Goal: Transaction & Acquisition: Download file/media

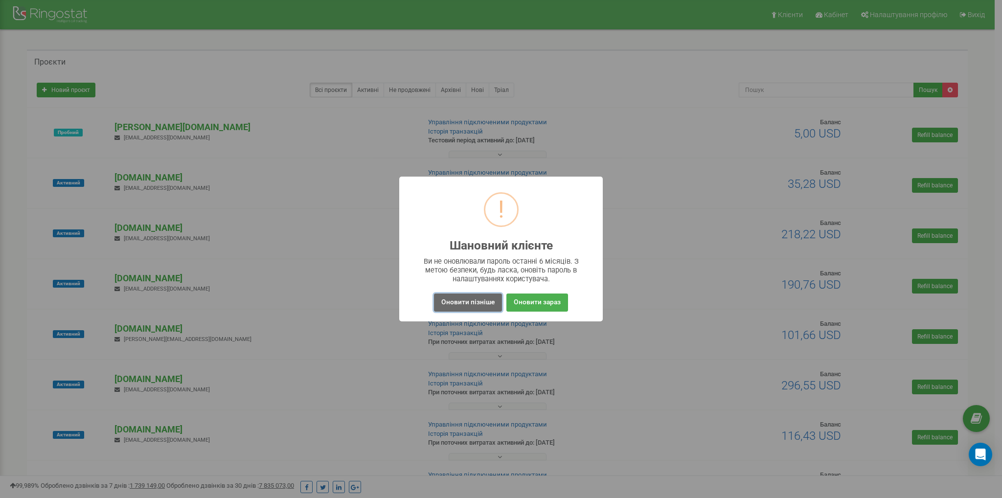
click at [480, 300] on button "Оновити пізніше" at bounding box center [468, 303] width 68 height 18
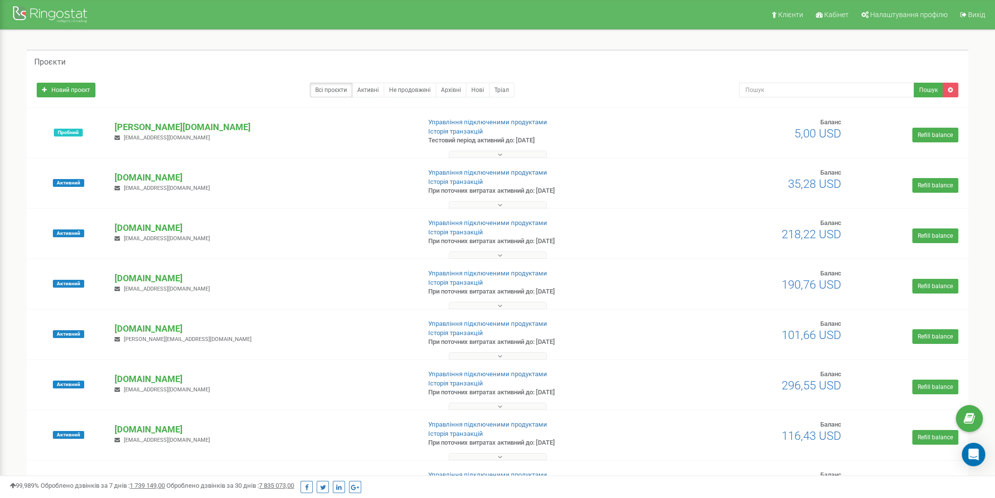
drag, startPoint x: 10, startPoint y: 186, endPoint x: 15, endPoint y: 188, distance: 5.1
click at [844, 19] on link "Кабінет" at bounding box center [831, 14] width 44 height 29
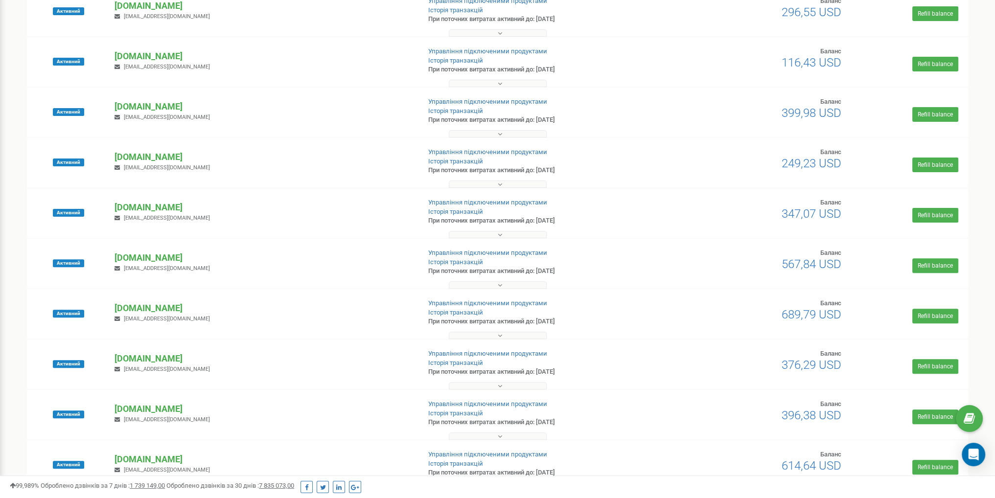
scroll to position [391, 0]
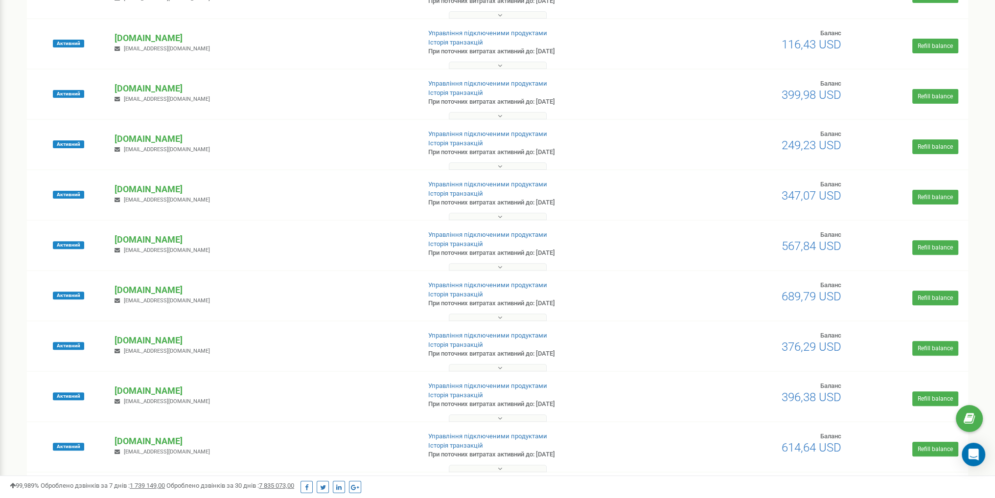
click at [466, 317] on button at bounding box center [498, 317] width 98 height 7
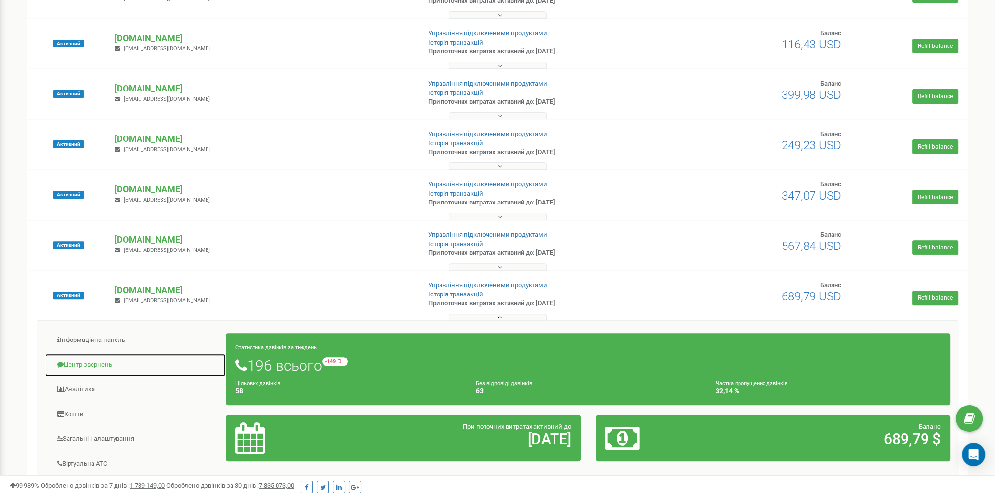
click at [108, 367] on link "Центр звернень" at bounding box center [136, 365] width 182 height 24
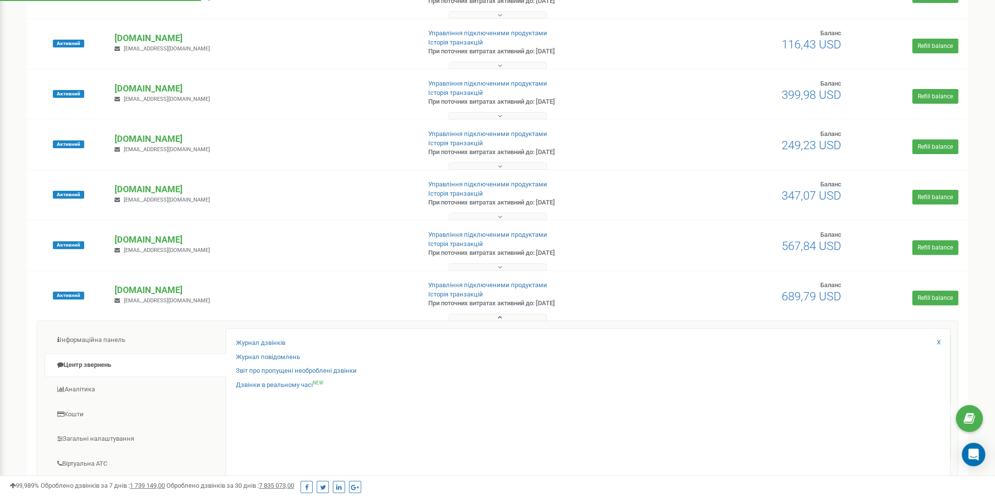
click at [490, 319] on button at bounding box center [498, 317] width 98 height 7
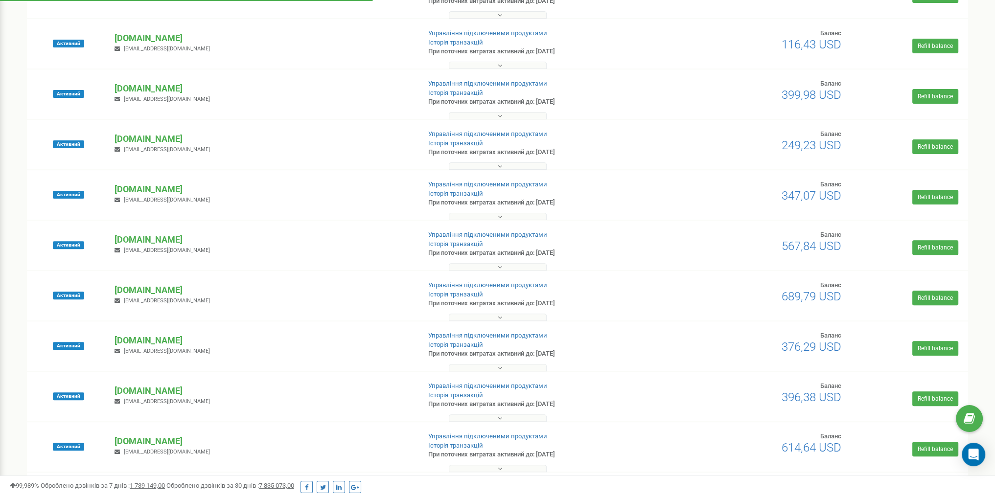
click at [485, 118] on button at bounding box center [498, 115] width 98 height 7
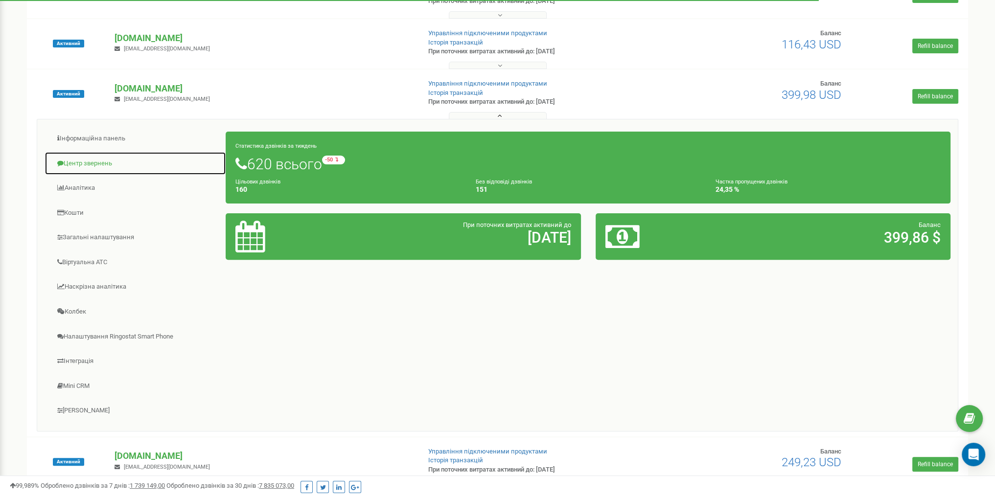
click at [93, 160] on link "Центр звернень" at bounding box center [136, 164] width 182 height 24
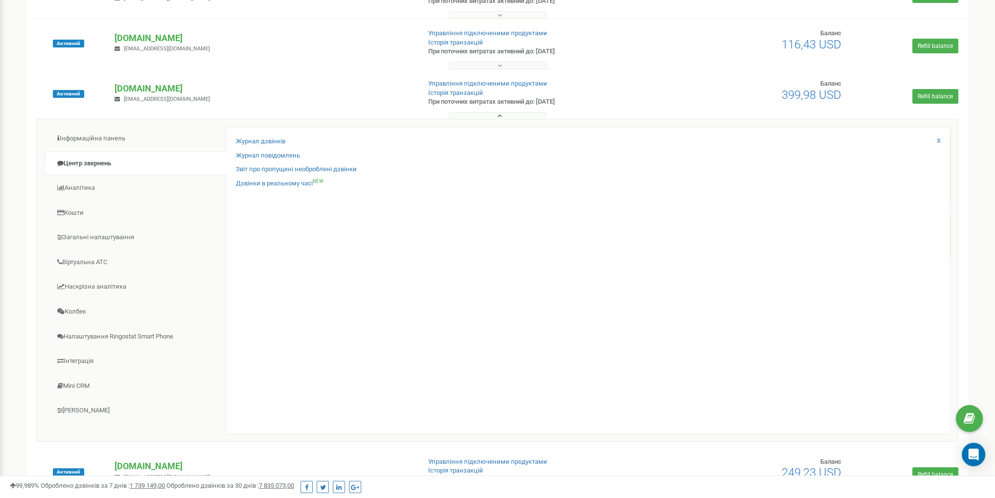
click at [524, 117] on button at bounding box center [498, 115] width 98 height 7
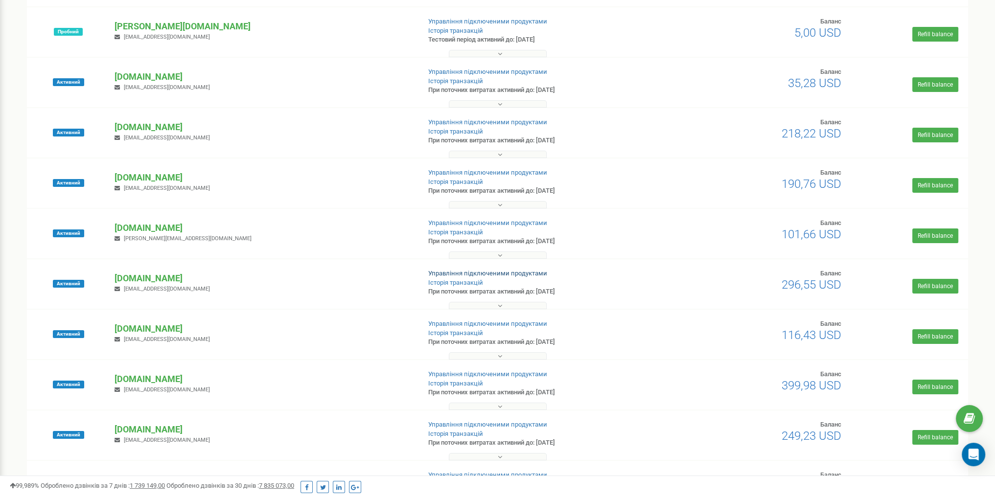
scroll to position [134, 0]
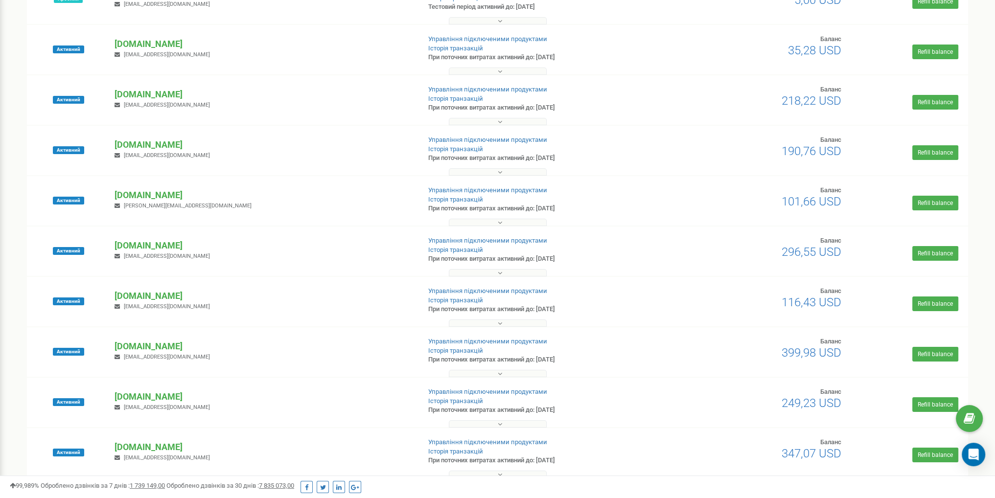
click at [508, 178] on div "Активний chalets.com.ua nestor.vmandry@gmail.com Управління підключеними продук…" at bounding box center [497, 200] width 941 height 49
click at [508, 175] on button at bounding box center [498, 171] width 98 height 7
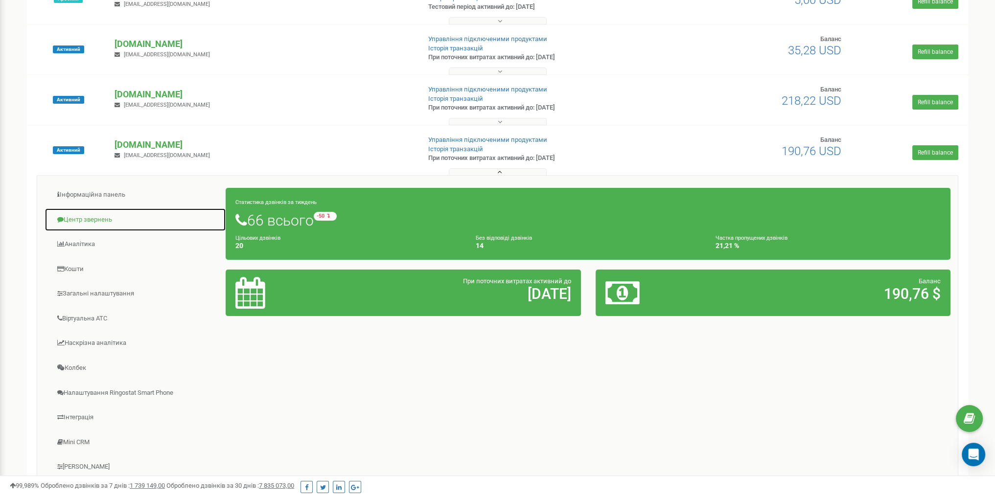
click at [101, 220] on link "Центр звернень" at bounding box center [136, 220] width 182 height 24
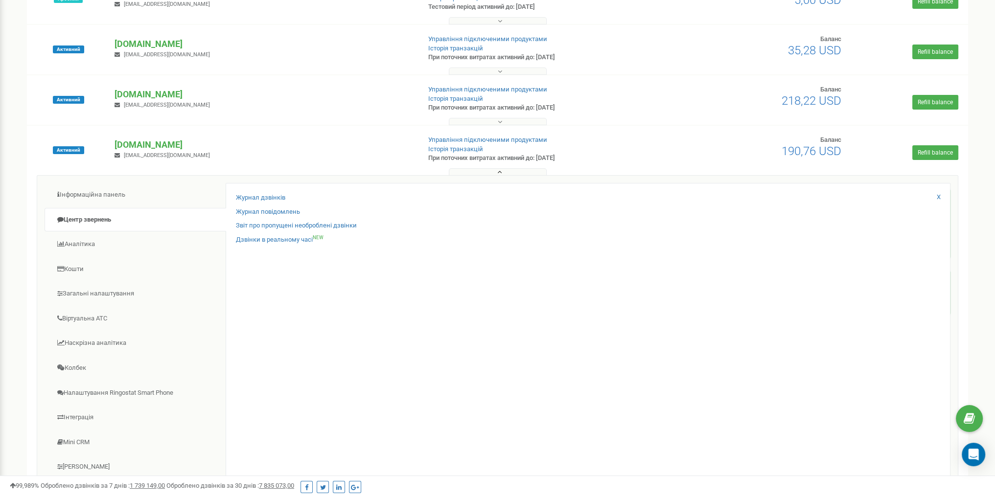
click at [496, 177] on div "Інформаційна панель Центр звернень Аналiтика Кошти" at bounding box center [497, 336] width 921 height 323
click at [498, 175] on icon at bounding box center [500, 172] width 4 height 7
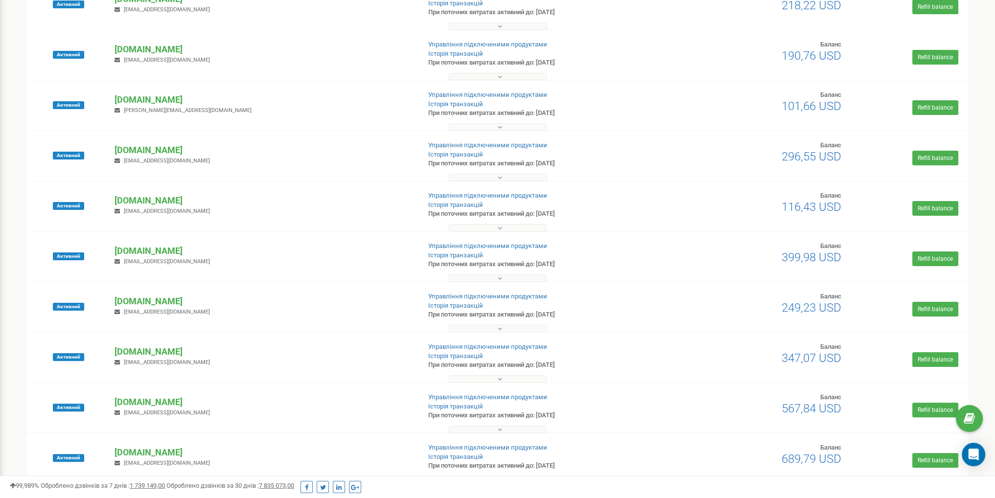
scroll to position [329, 0]
click at [474, 325] on button at bounding box center [498, 328] width 98 height 7
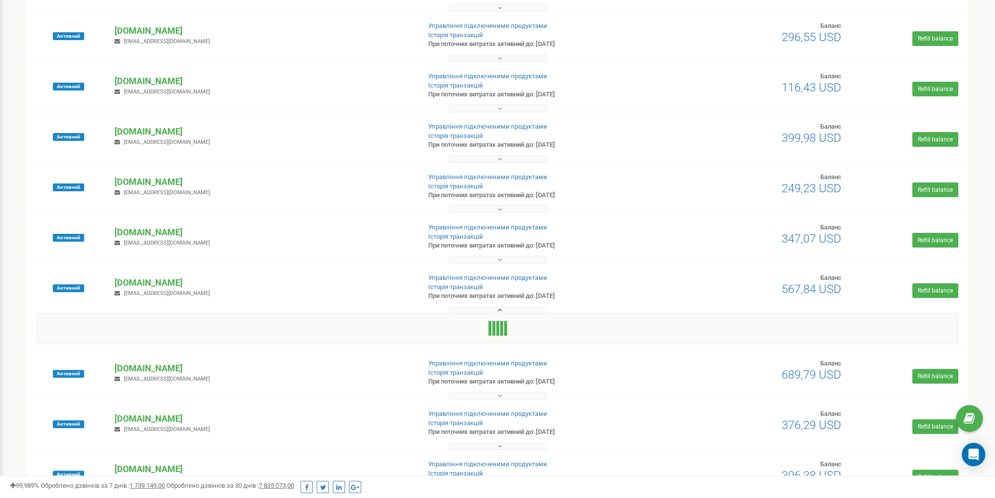
scroll to position [427, 0]
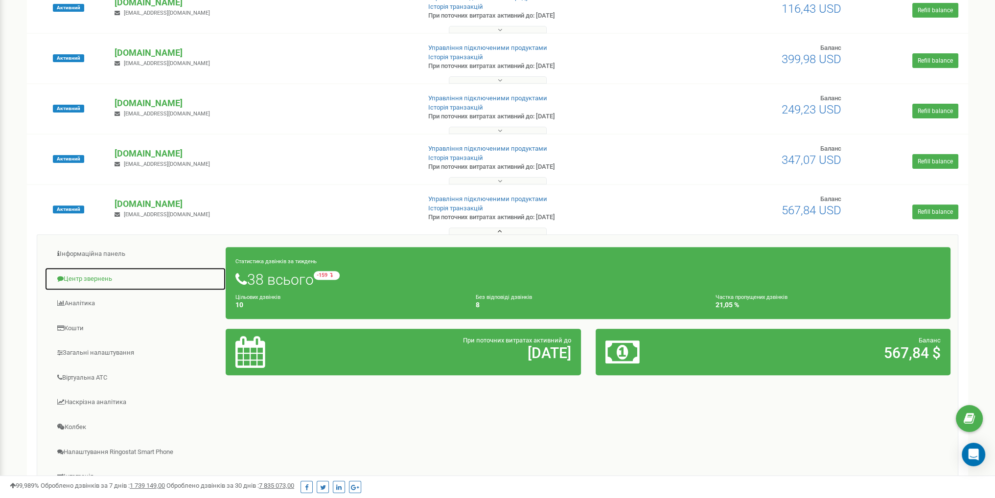
click at [101, 277] on link "Центр звернень" at bounding box center [136, 279] width 182 height 24
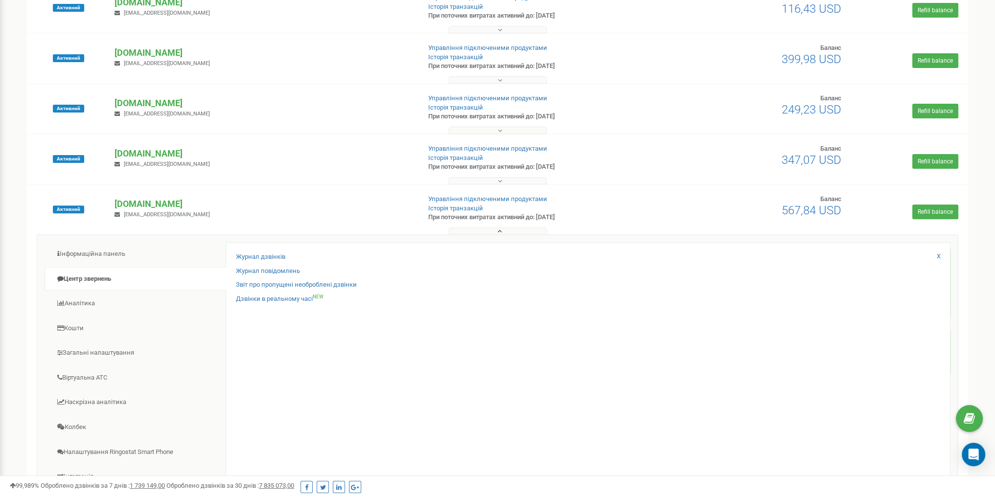
click at [451, 233] on button at bounding box center [498, 231] width 98 height 7
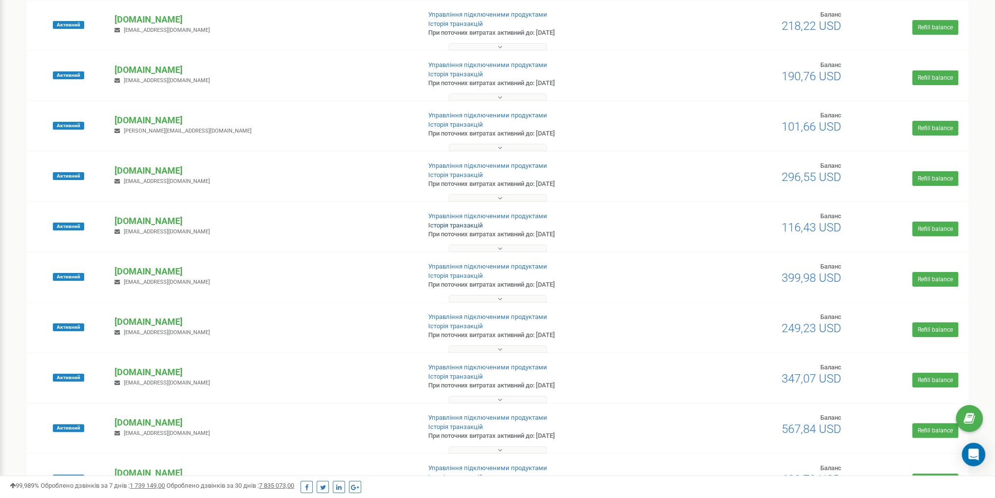
scroll to position [183, 0]
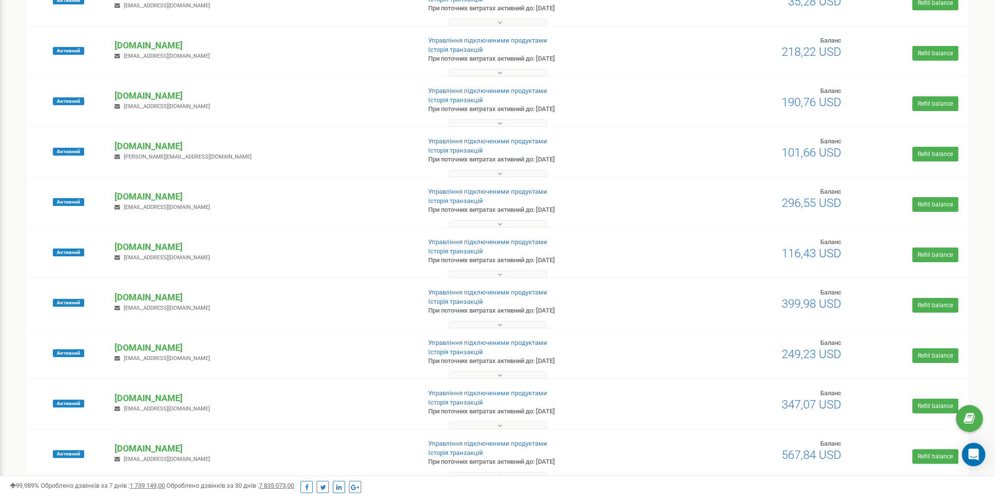
click at [502, 222] on button at bounding box center [498, 223] width 98 height 7
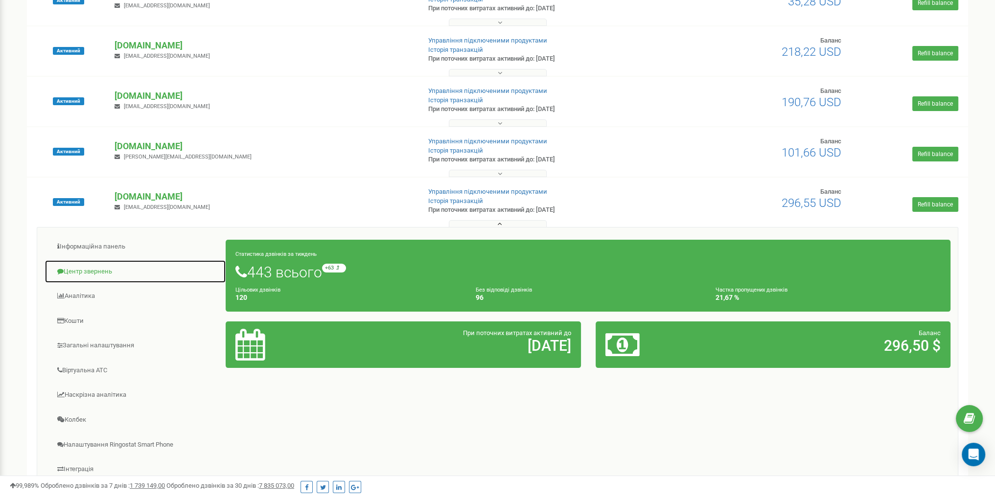
click at [106, 272] on link "Центр звернень" at bounding box center [136, 272] width 182 height 24
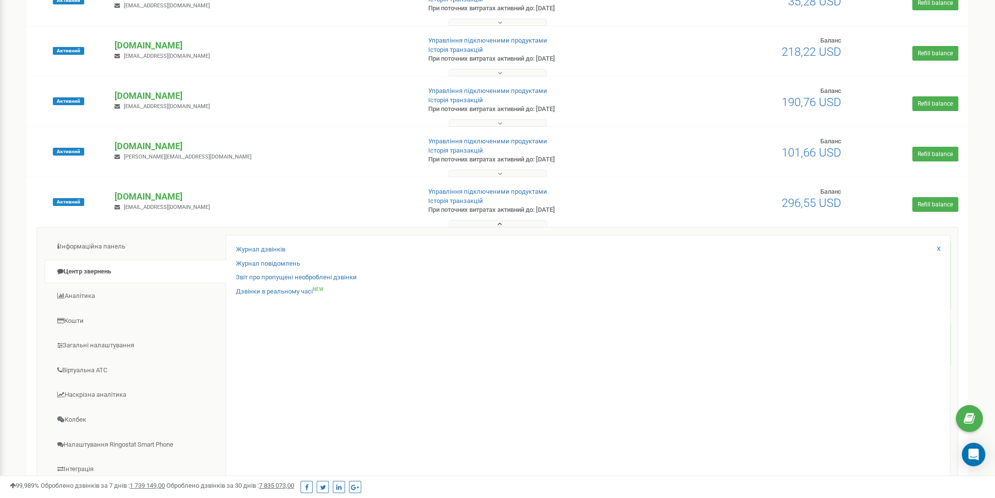
click at [471, 228] on div "Інформаційна панель Центр звернень Аналiтика Кошти" at bounding box center [497, 388] width 921 height 323
click at [475, 226] on button at bounding box center [498, 223] width 98 height 7
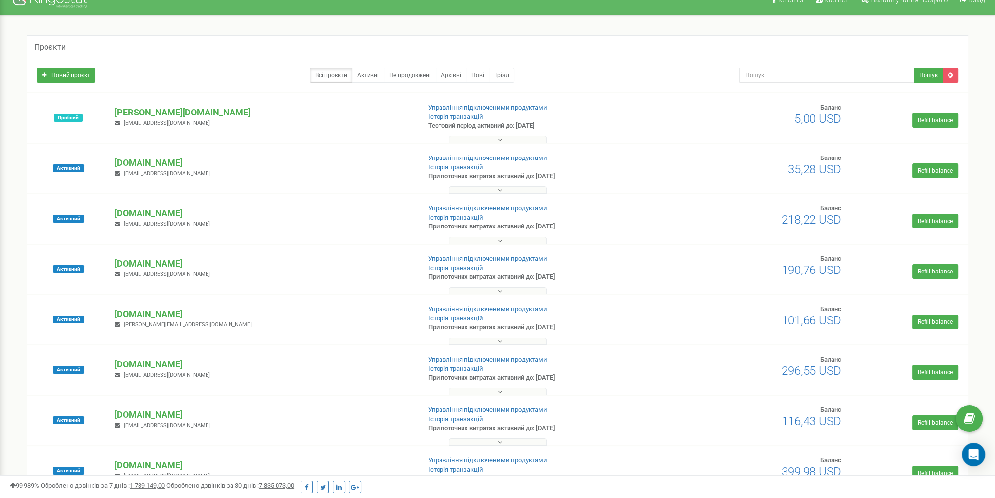
scroll to position [0, 0]
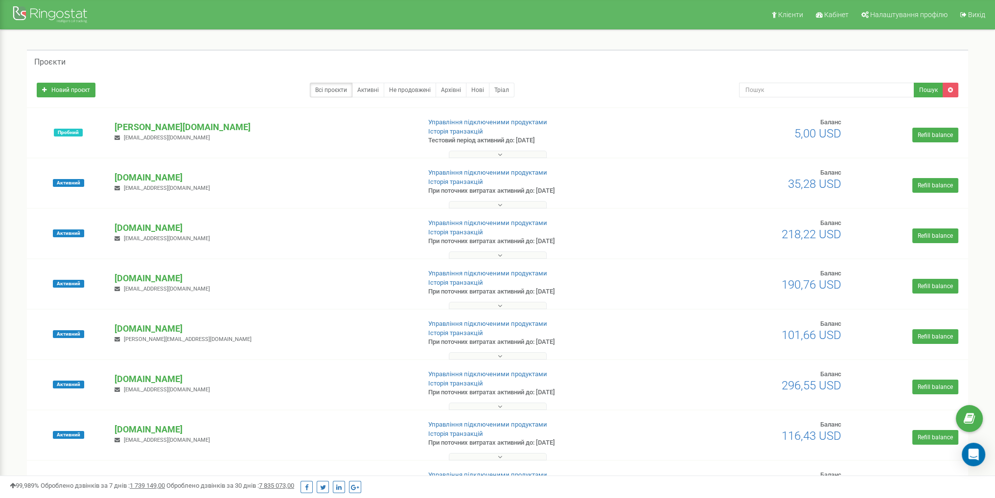
click at [502, 253] on button at bounding box center [498, 255] width 98 height 7
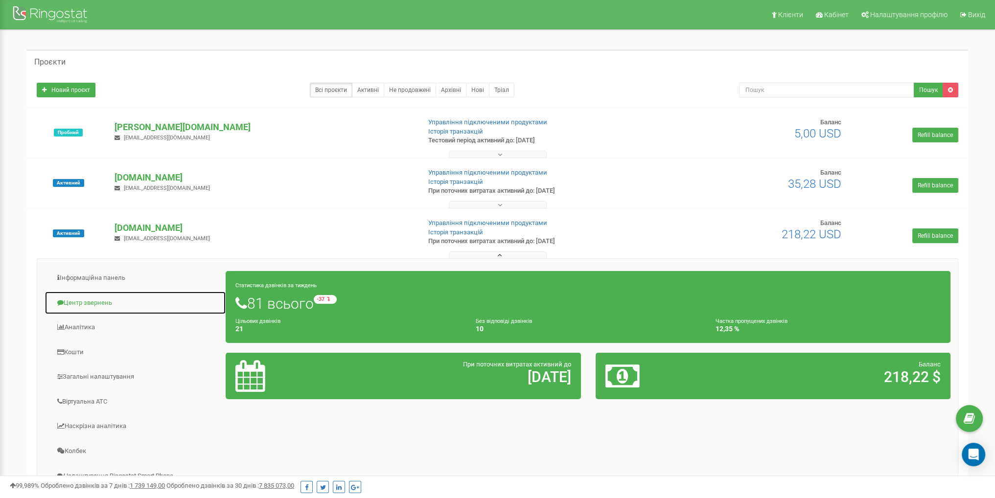
click at [114, 300] on link "Центр звернень" at bounding box center [136, 303] width 182 height 24
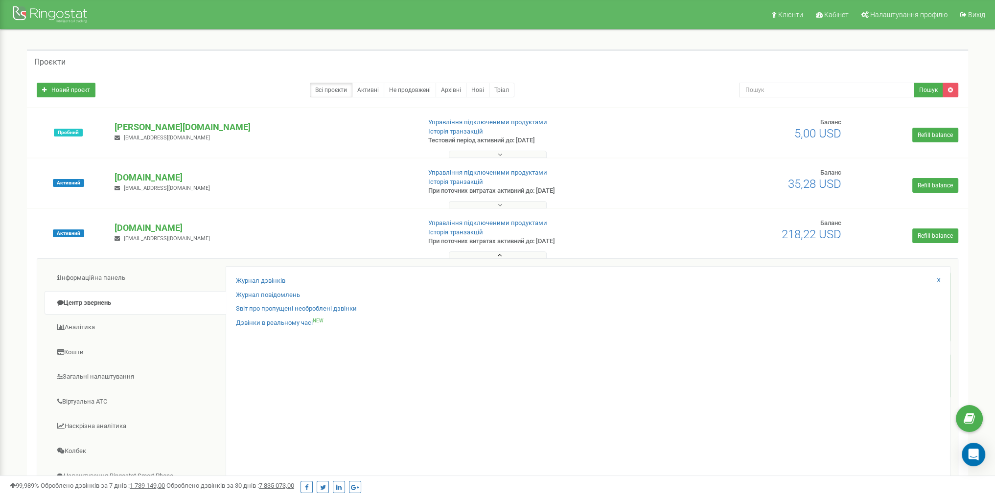
click at [496, 255] on button at bounding box center [498, 255] width 98 height 7
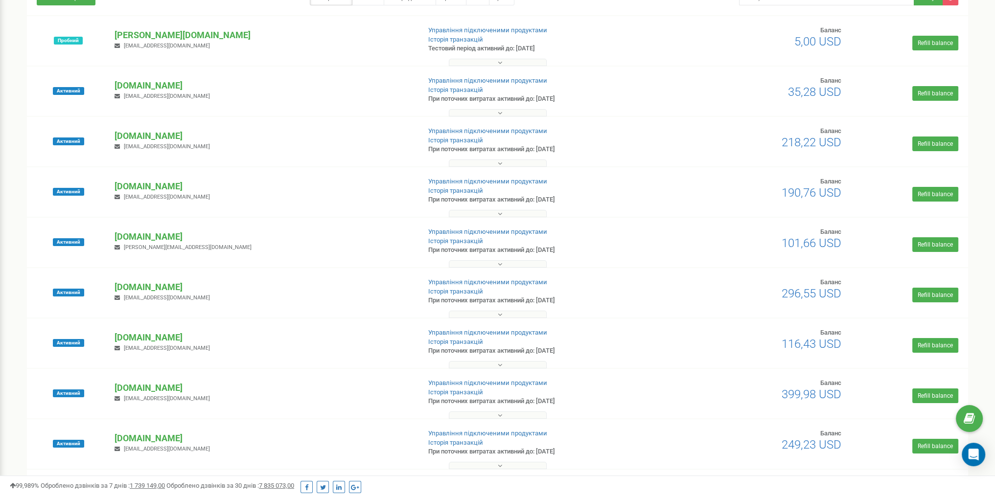
scroll to position [98, 0]
click at [487, 316] on button at bounding box center [498, 314] width 98 height 7
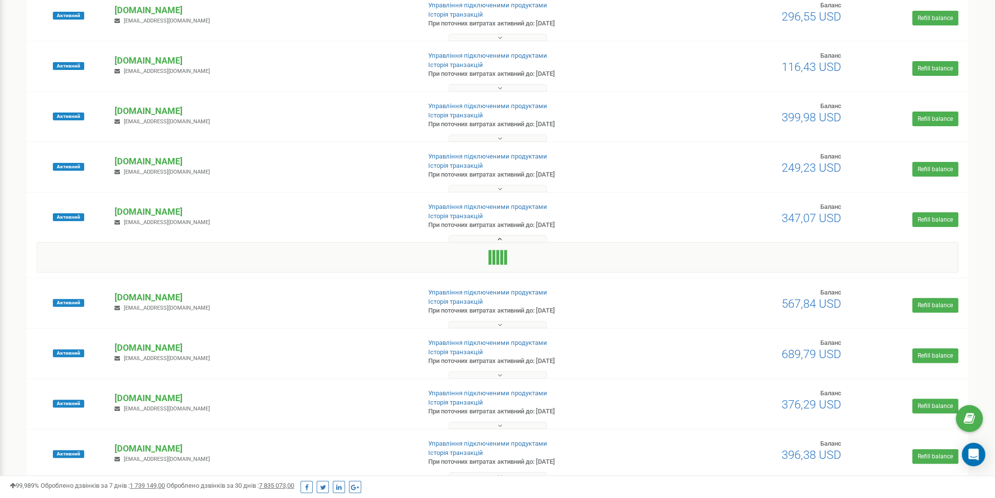
scroll to position [391, 0]
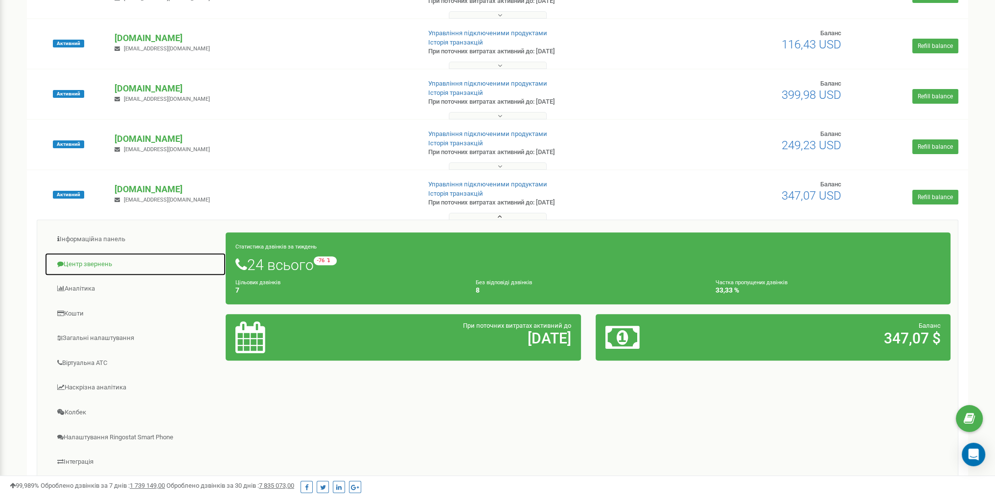
click at [104, 265] on link "Центр звернень" at bounding box center [136, 265] width 182 height 24
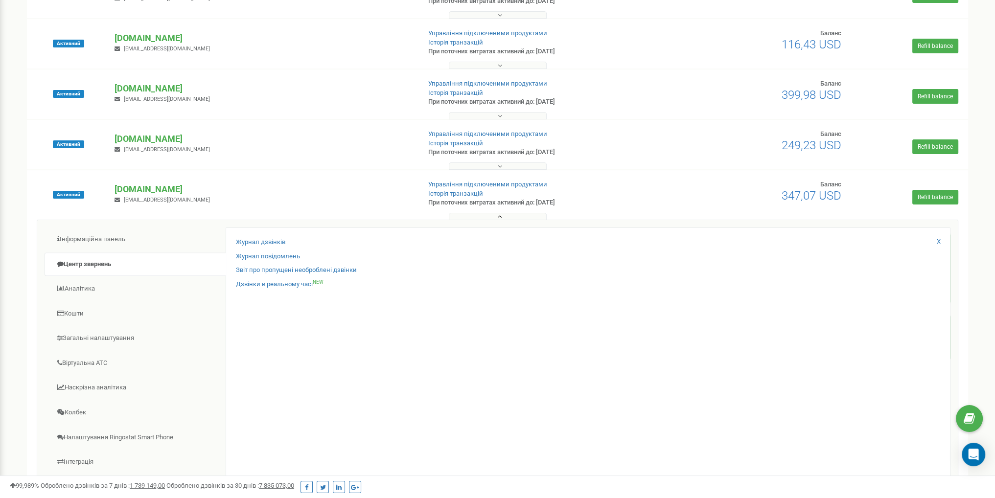
click at [505, 221] on div "Інформаційна панель Центр звернень Аналiтика Кошти" at bounding box center [497, 381] width 921 height 323
click at [506, 217] on button at bounding box center [498, 216] width 98 height 7
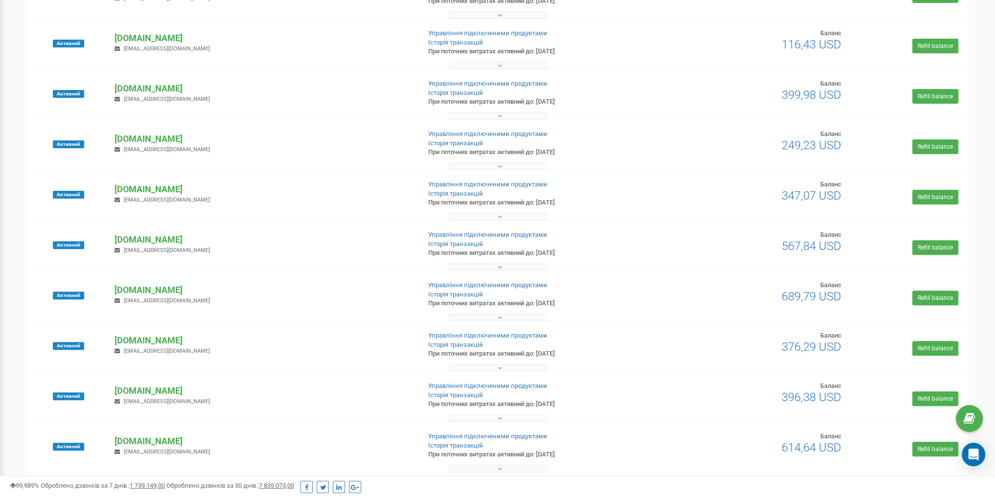
click at [498, 165] on icon at bounding box center [500, 166] width 4 height 7
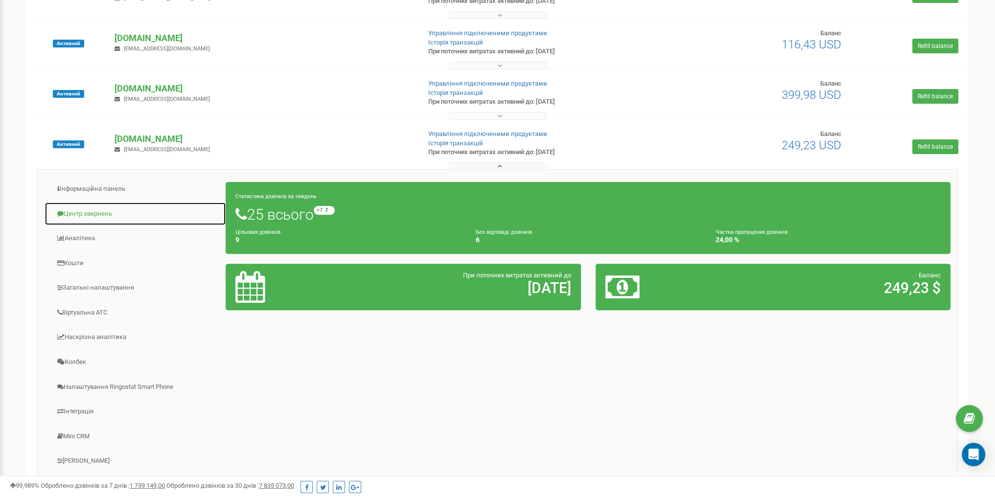
click at [112, 210] on link "Центр звернень" at bounding box center [136, 214] width 182 height 24
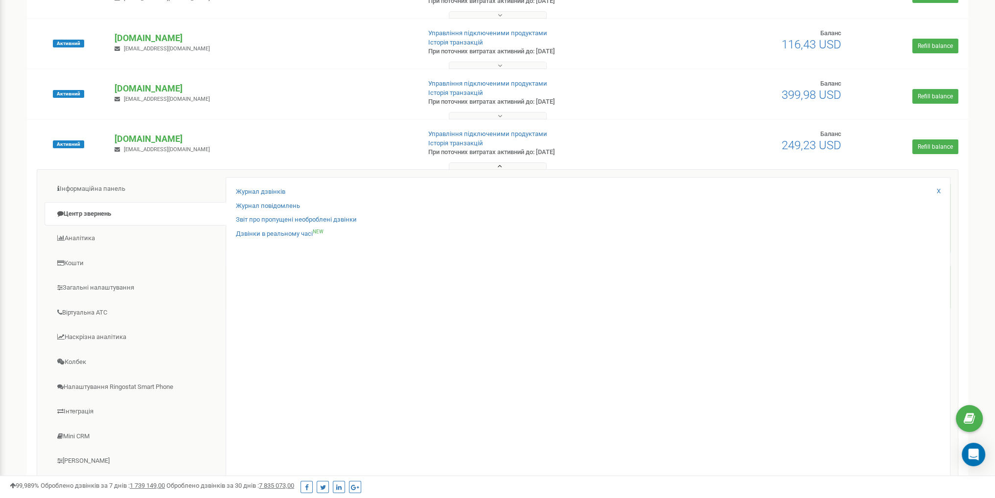
drag, startPoint x: 483, startPoint y: 173, endPoint x: 486, endPoint y: 169, distance: 5.2
click at [483, 172] on div "Інформаційна панель Центр звернень Аналiтика Кошти" at bounding box center [497, 330] width 921 height 323
click at [486, 168] on button at bounding box center [498, 165] width 98 height 7
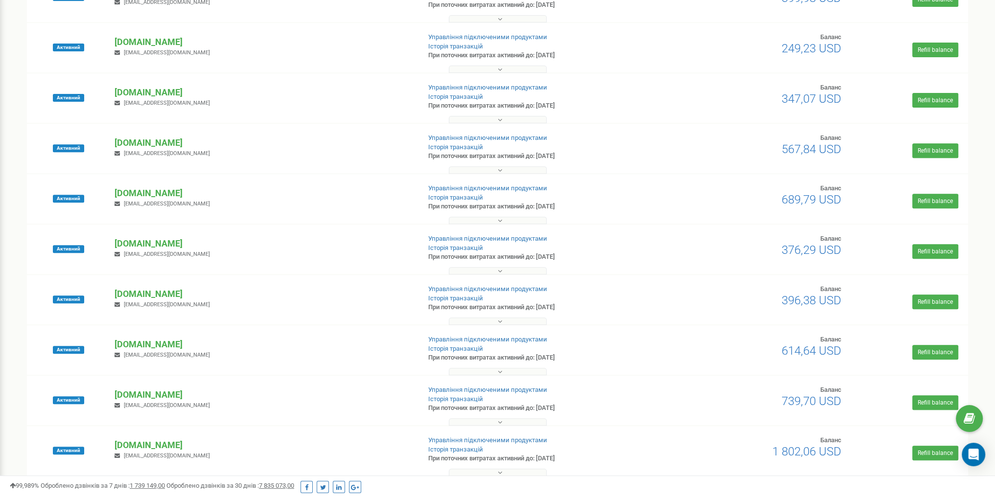
scroll to position [489, 0]
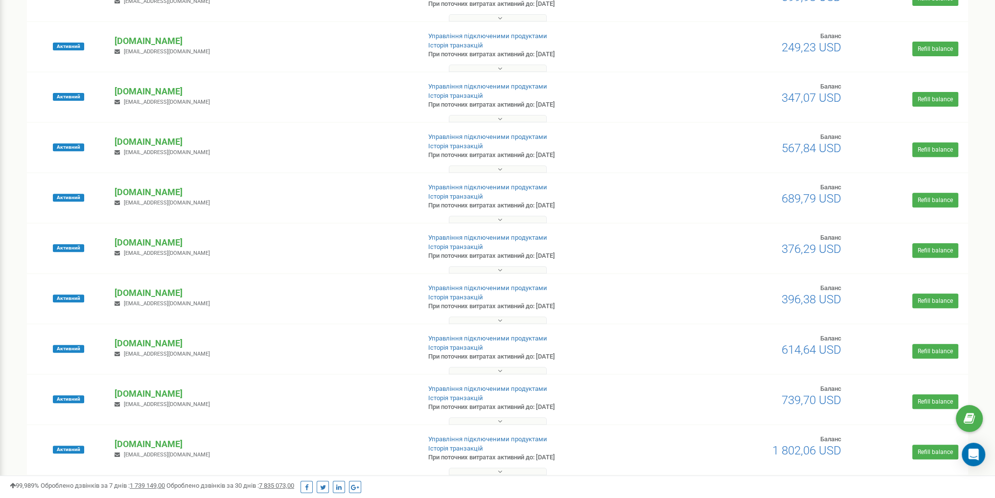
click at [487, 266] on button at bounding box center [498, 269] width 98 height 7
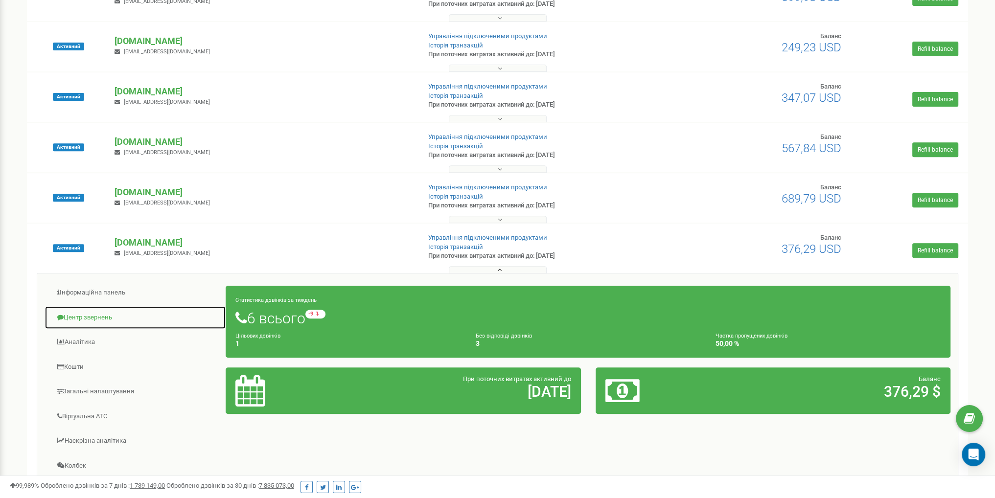
click at [106, 321] on link "Центр звернень" at bounding box center [136, 318] width 182 height 24
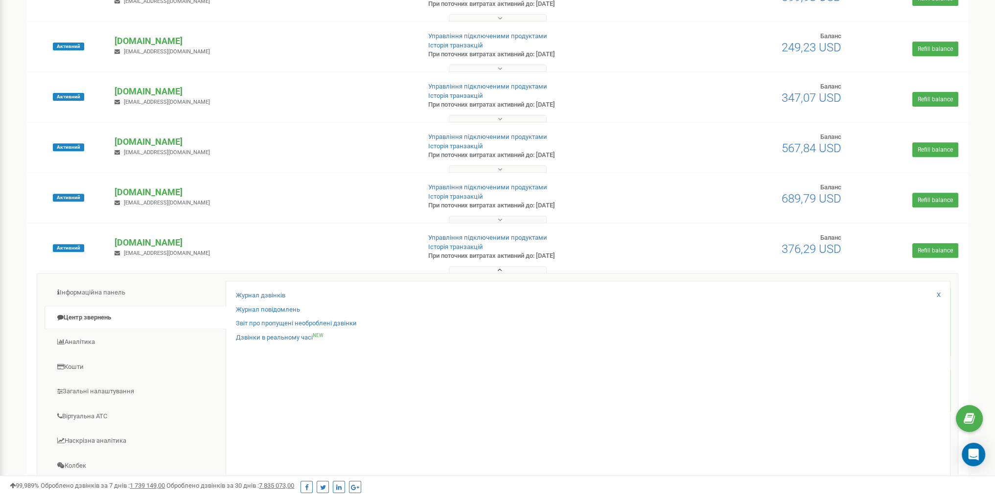
click at [481, 271] on button at bounding box center [498, 269] width 98 height 7
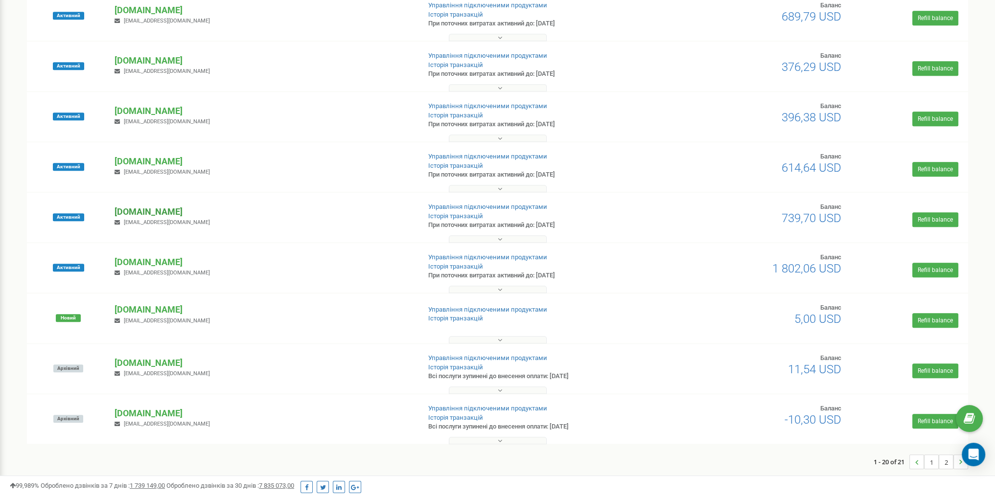
scroll to position [672, 0]
click at [489, 236] on button at bounding box center [498, 238] width 98 height 7
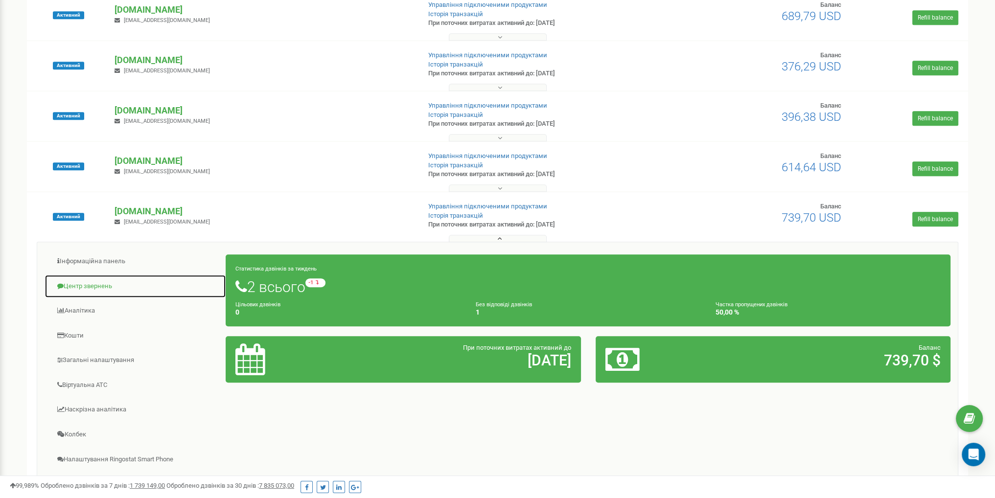
click at [93, 282] on link "Центр звернень" at bounding box center [136, 287] width 182 height 24
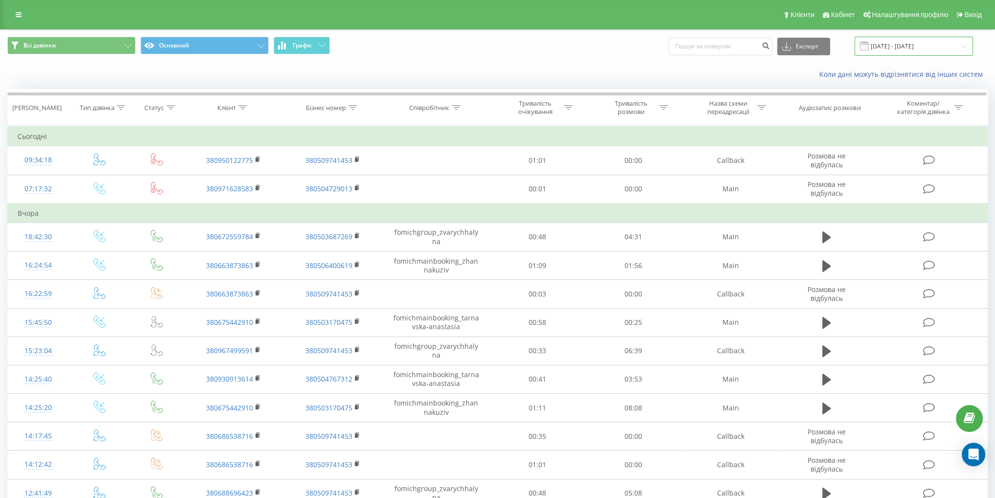
click at [899, 41] on input "[DATE] - [DATE]" at bounding box center [913, 46] width 118 height 19
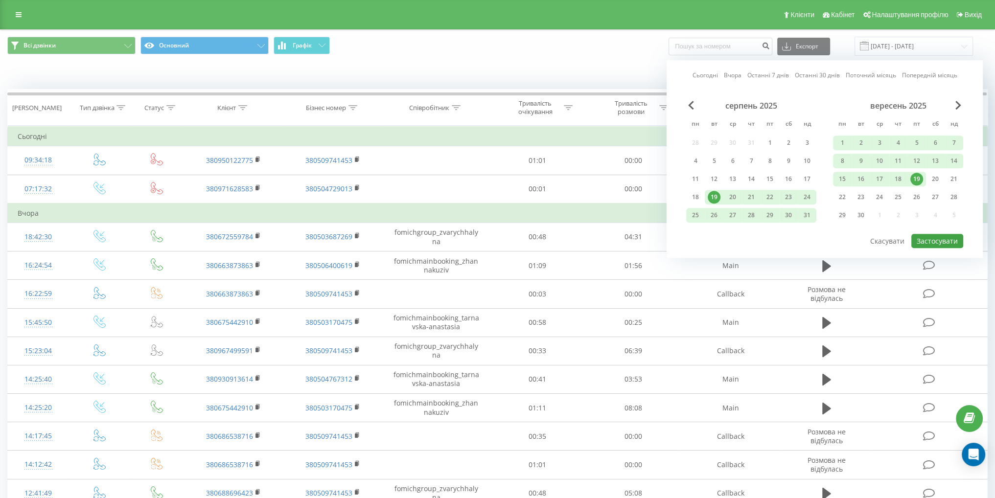
drag, startPoint x: 899, startPoint y: 179, endPoint x: 936, endPoint y: 231, distance: 64.3
click at [899, 180] on div "18" at bounding box center [898, 179] width 13 height 13
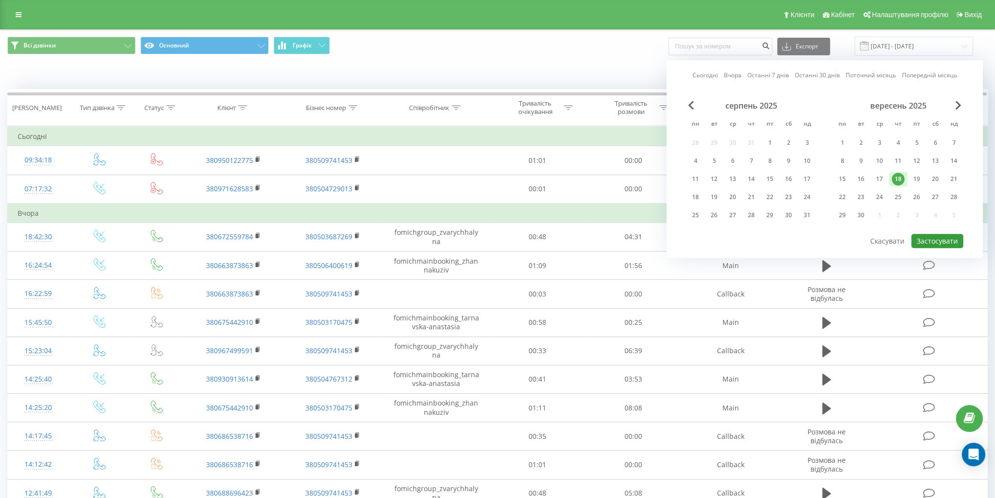
click at [940, 241] on button "Застосувати" at bounding box center [937, 241] width 52 height 14
type input "[DATE] - [DATE]"
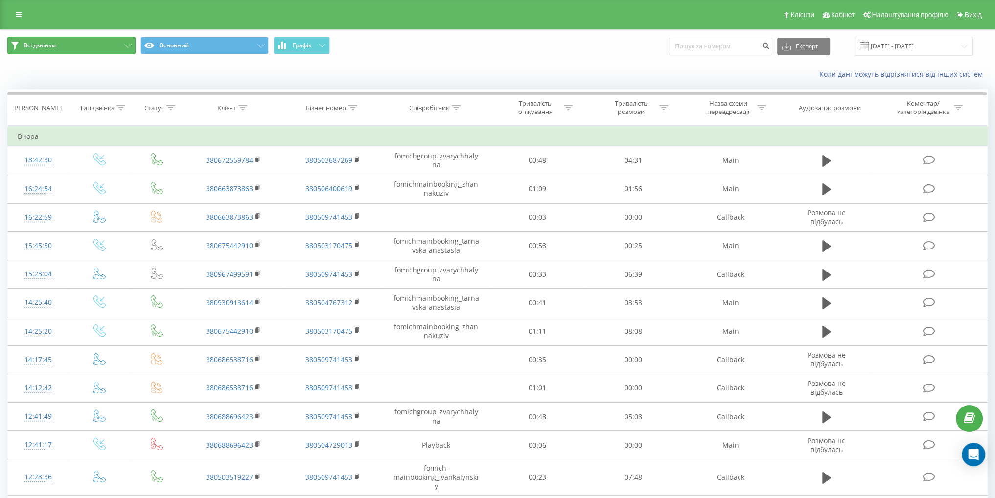
click at [94, 44] on button "Всі дзвінки" at bounding box center [71, 46] width 128 height 18
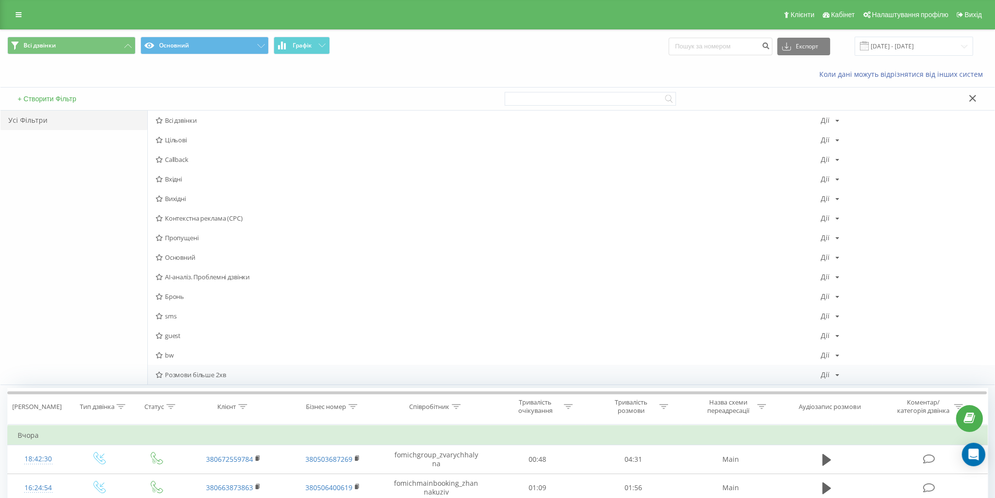
click at [223, 378] on div "Розмови більше 2хв Дії Редагувати Копіювати Видалити За замовчуванням Поділитися" at bounding box center [571, 375] width 847 height 20
click at [225, 372] on span "Розмови більше 2хв" at bounding box center [488, 374] width 665 height 7
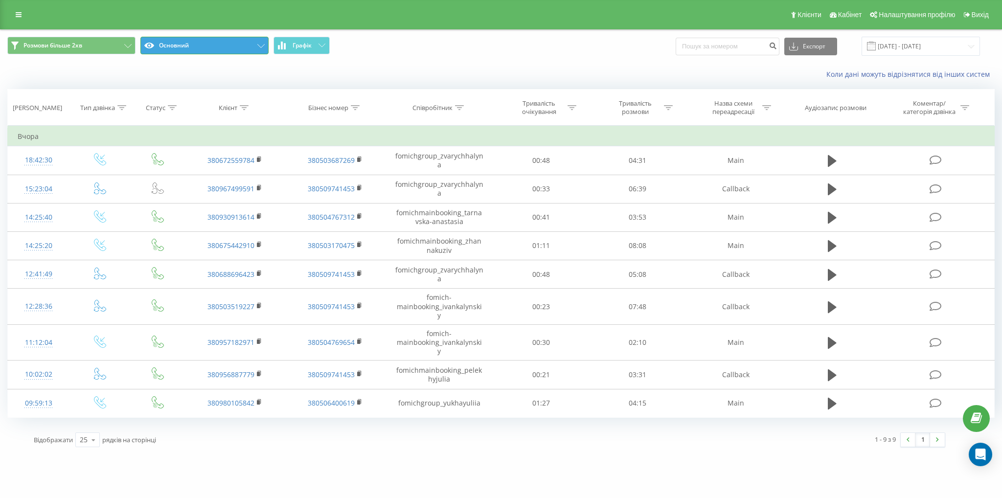
click at [204, 49] on button "Основний" at bounding box center [204, 46] width 128 height 18
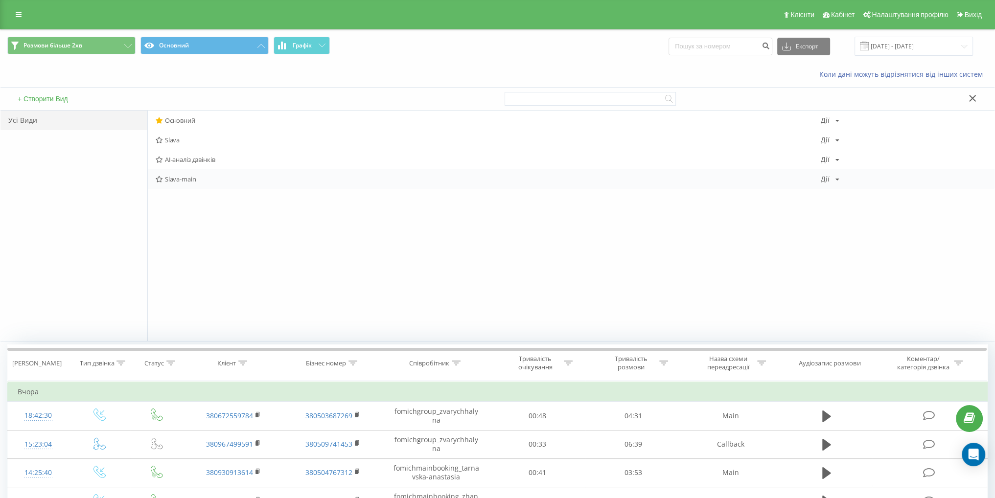
click at [196, 183] on div "Slava-main Дії Редагувати Копіювати Видалити За замовчуванням Поділитися" at bounding box center [571, 179] width 847 height 20
click at [196, 179] on span "Slava-main" at bounding box center [488, 179] width 665 height 7
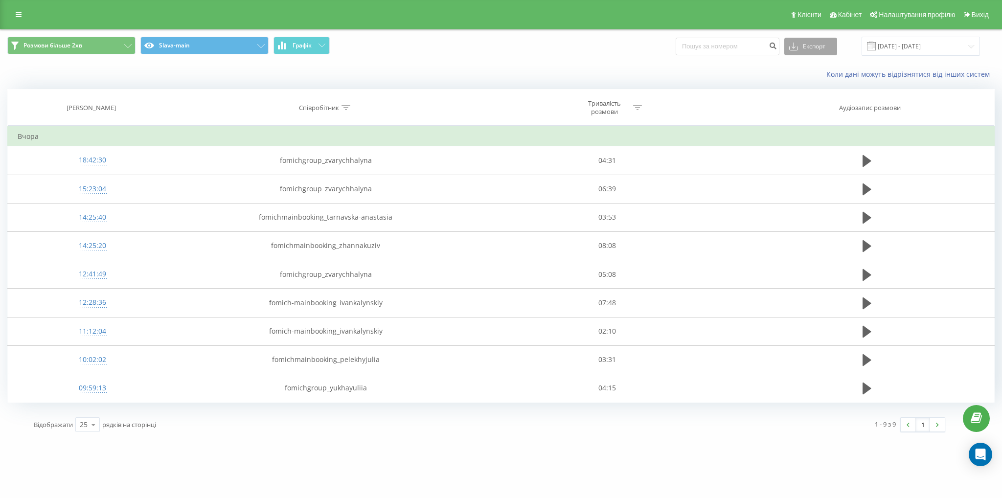
click at [815, 44] on button "Експорт" at bounding box center [810, 47] width 53 height 18
click at [807, 101] on span ".xlsx" at bounding box center [800, 99] width 14 height 9
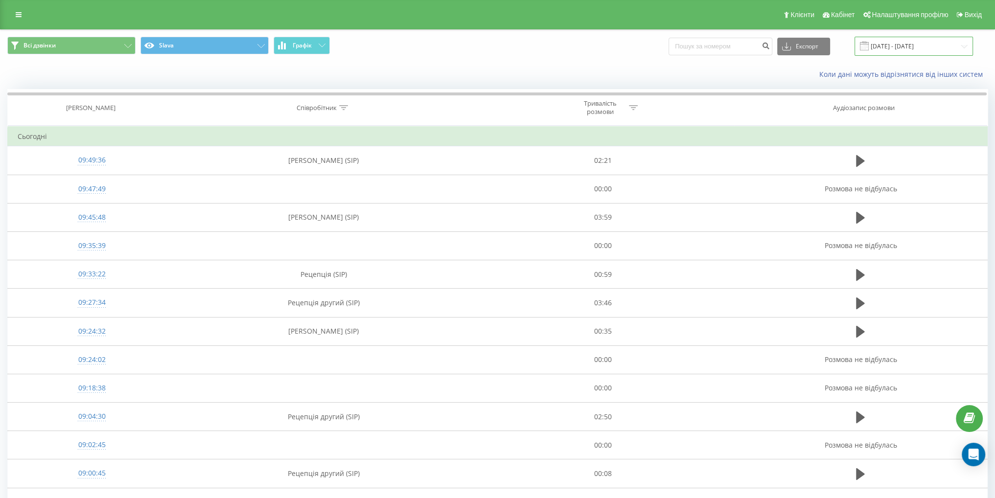
click at [898, 46] on input "19.08.2025 - 19.09.2025" at bounding box center [913, 46] width 118 height 19
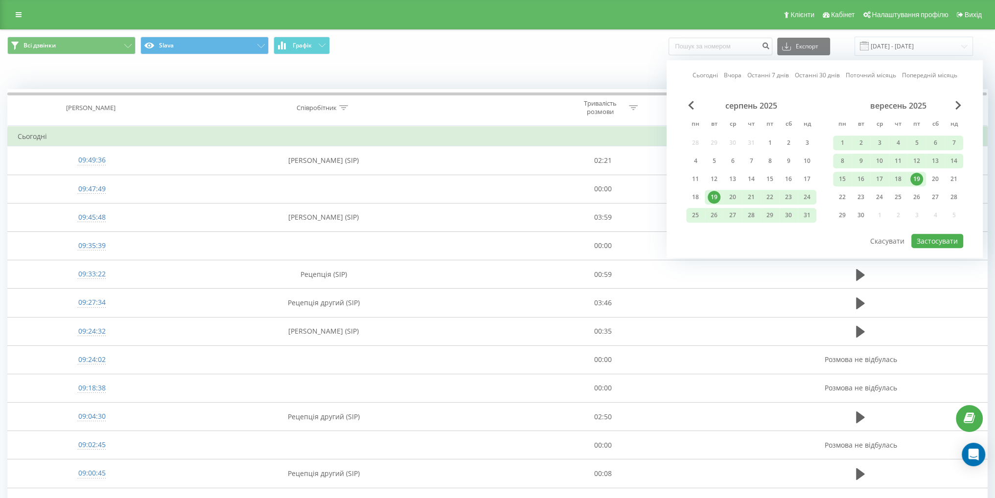
drag, startPoint x: 895, startPoint y: 177, endPoint x: 939, endPoint y: 229, distance: 68.4
click at [897, 177] on div "18" at bounding box center [898, 179] width 13 height 13
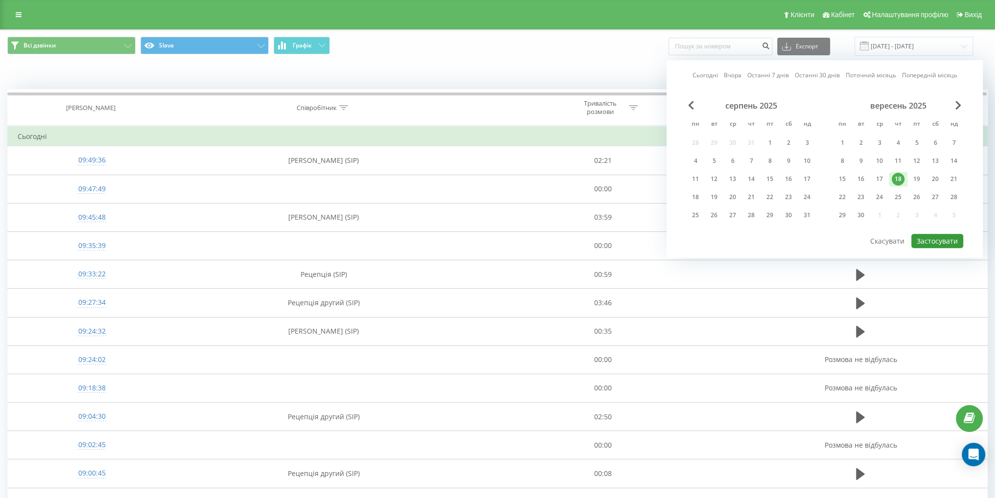
click at [943, 237] on button "Застосувати" at bounding box center [937, 241] width 52 height 14
type input "[DATE] - [DATE]"
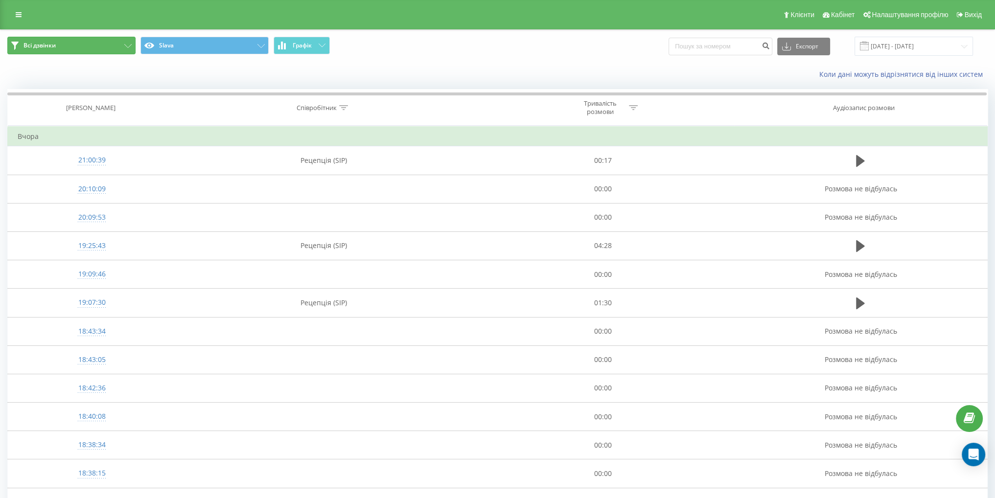
click at [99, 47] on button "Всі дзвінки" at bounding box center [71, 46] width 128 height 18
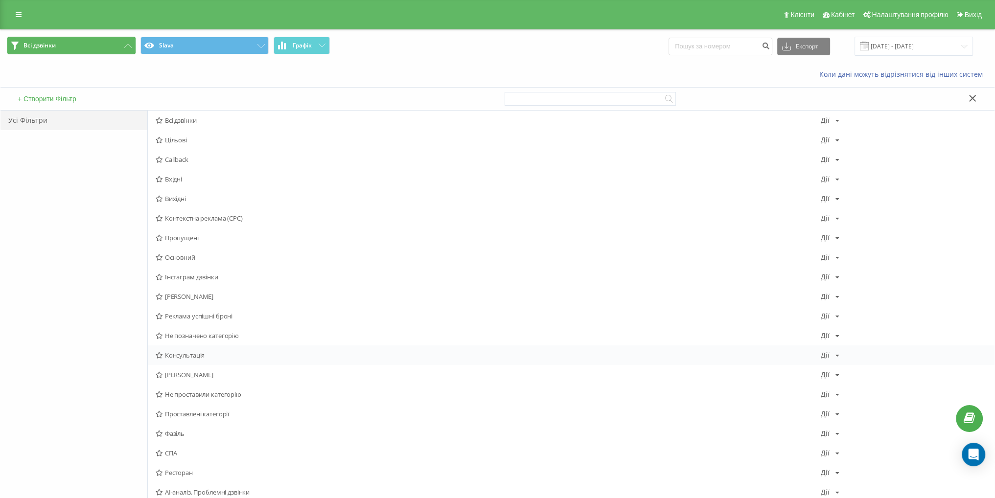
scroll to position [147, 0]
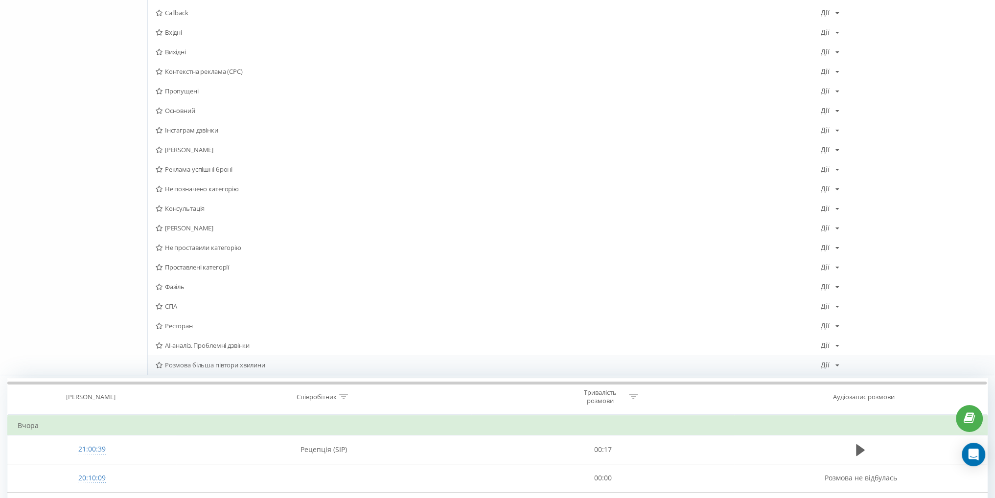
click at [223, 366] on span "Розмова більша півтори хвилини" at bounding box center [488, 365] width 665 height 7
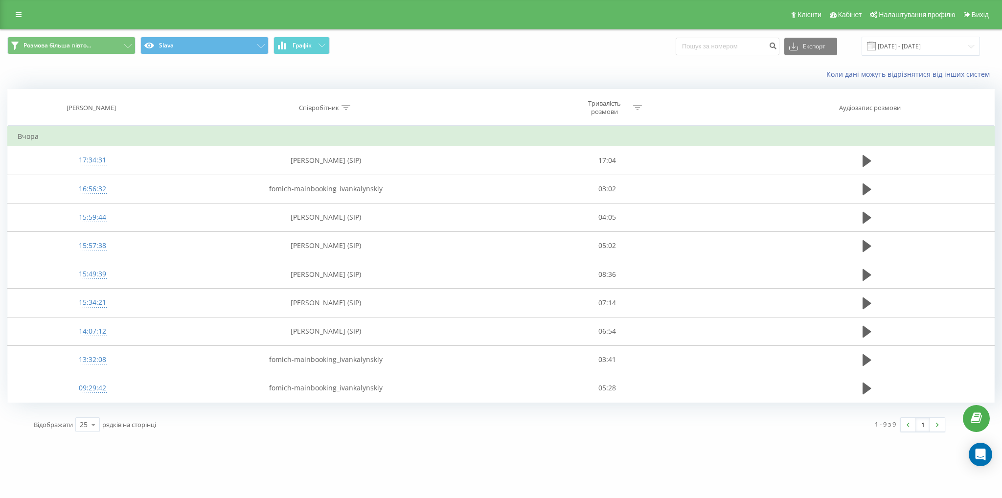
drag, startPoint x: 810, startPoint y: 46, endPoint x: 808, endPoint y: 62, distance: 16.8
click at [811, 46] on button "Експорт" at bounding box center [810, 47] width 53 height 18
click at [803, 102] on span ".xlsx" at bounding box center [800, 99] width 14 height 9
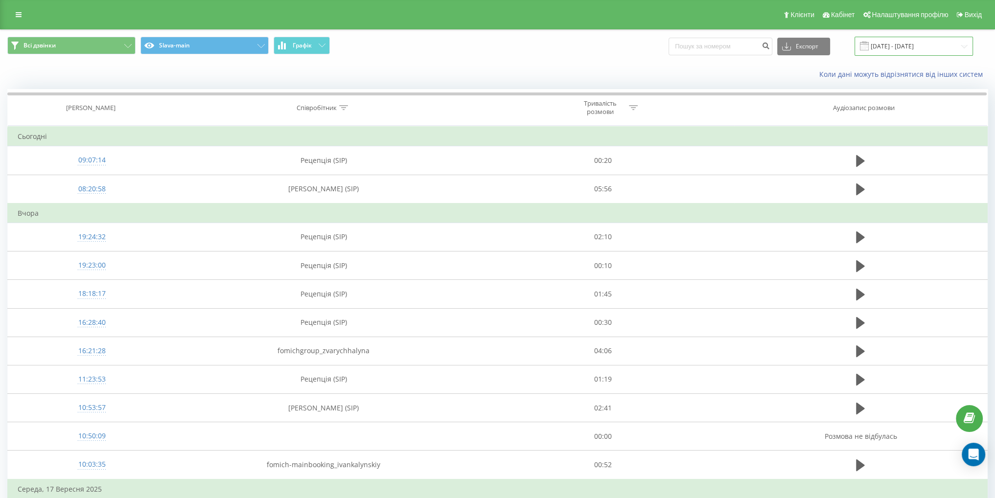
click at [907, 50] on input "[DATE] - [DATE]" at bounding box center [913, 46] width 118 height 19
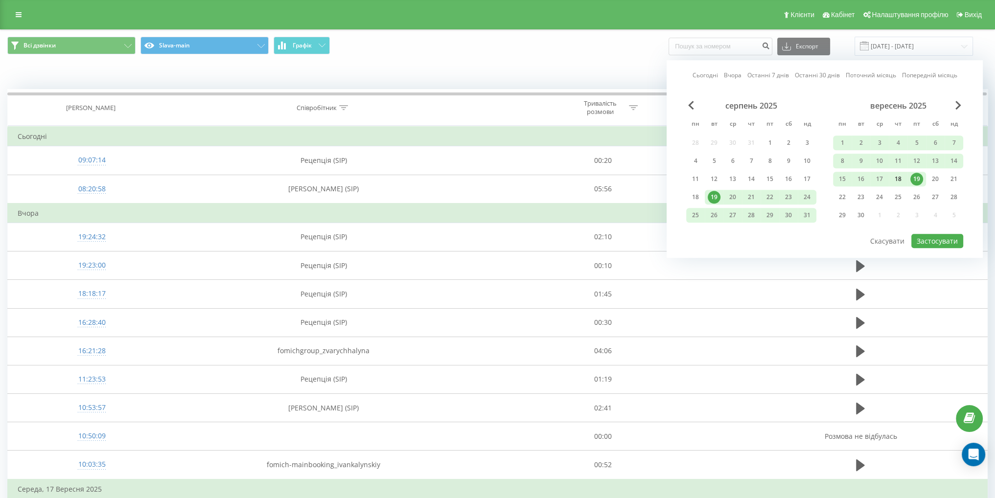
click at [896, 183] on div "18" at bounding box center [898, 179] width 13 height 13
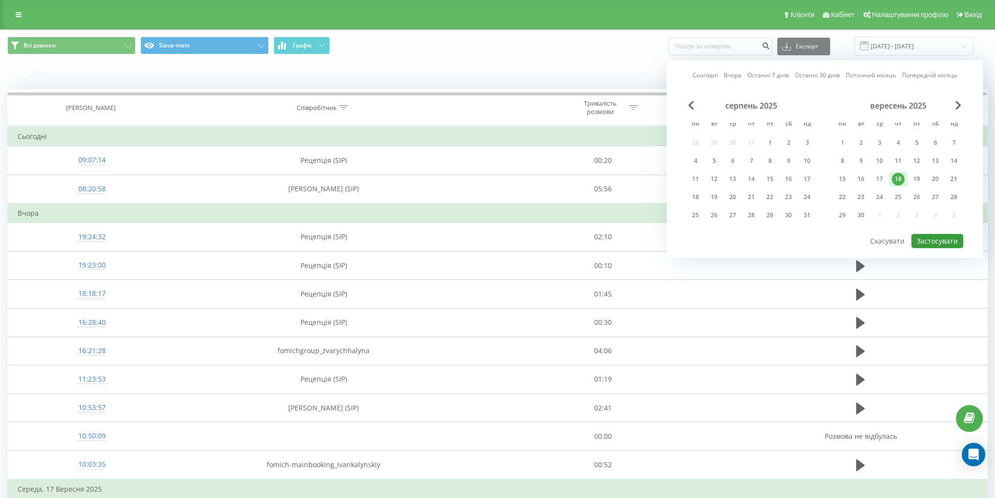
click at [930, 234] on button "Застосувати" at bounding box center [937, 241] width 52 height 14
type input "[DATE] - [DATE]"
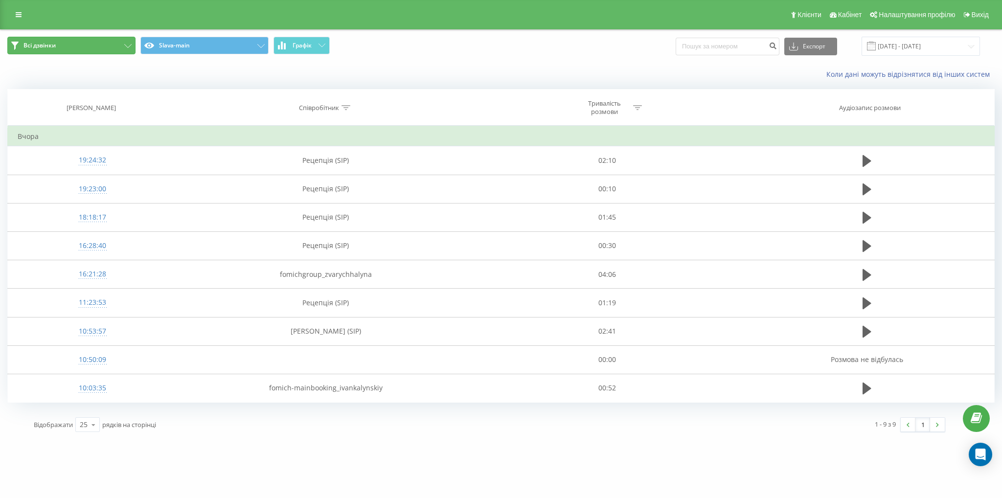
click at [114, 47] on button "Всі дзвінки" at bounding box center [71, 46] width 128 height 18
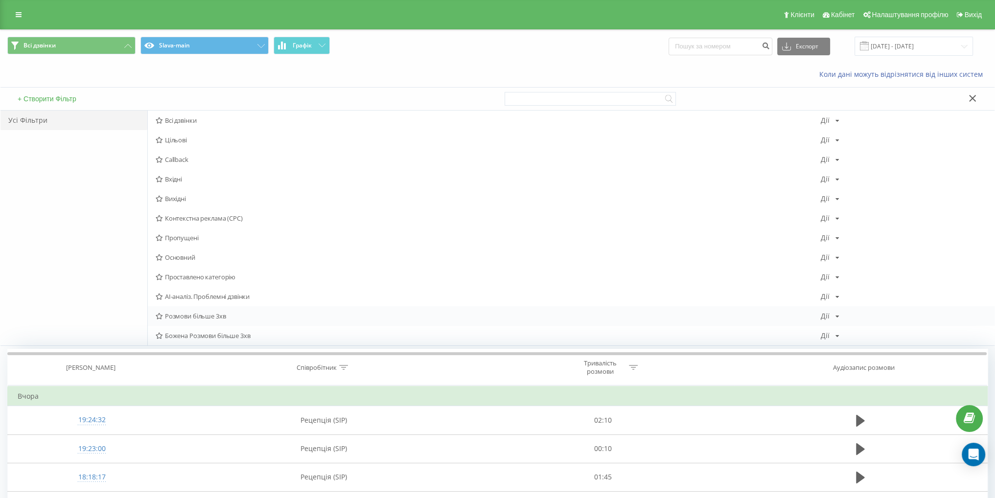
click at [245, 316] on span "Розмови більше 3хв" at bounding box center [488, 316] width 665 height 7
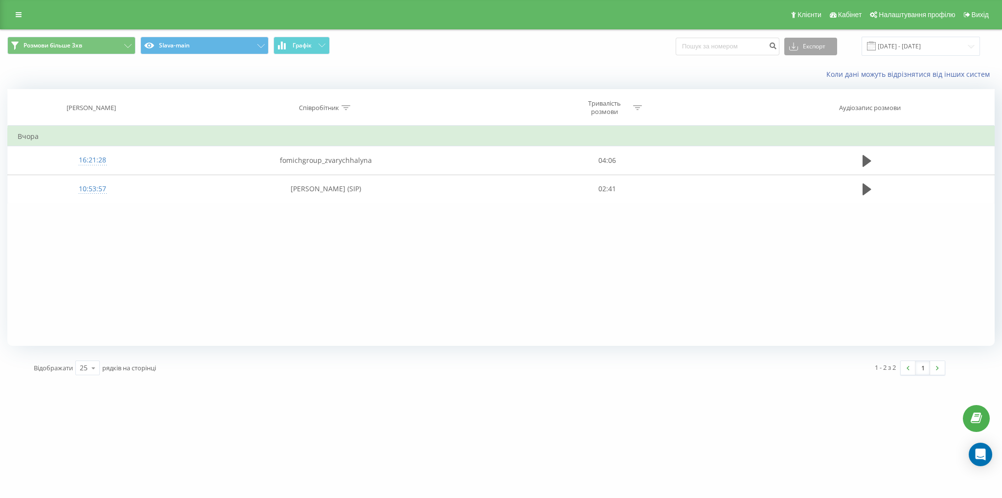
click at [798, 49] on icon at bounding box center [793, 47] width 9 height 10
click at [807, 98] on span ".xlsx" at bounding box center [800, 99] width 14 height 9
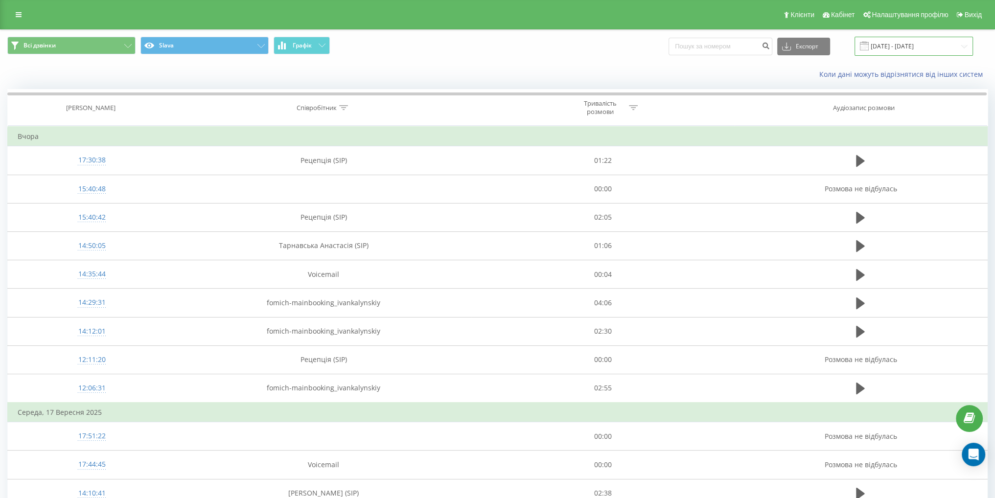
click at [900, 52] on input "[DATE] - [DATE]" at bounding box center [913, 46] width 118 height 19
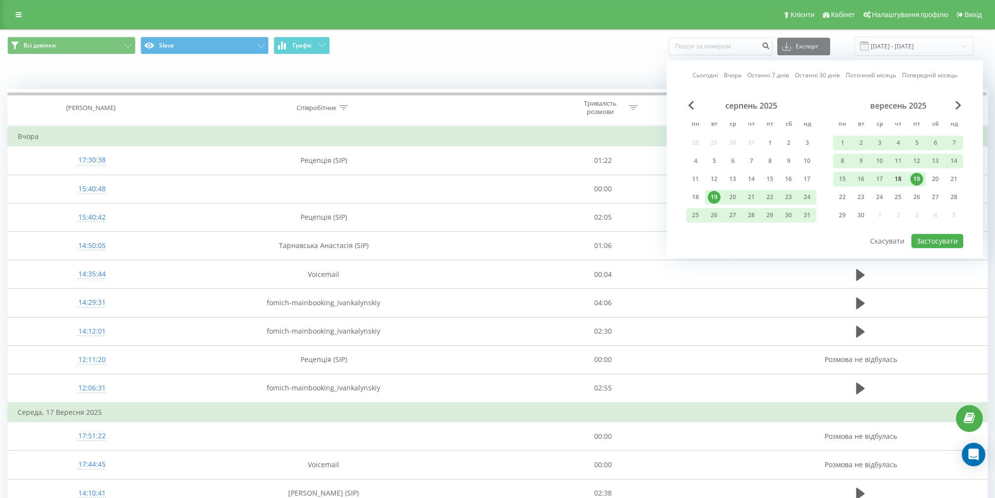
click at [897, 173] on div "18" at bounding box center [898, 179] width 13 height 13
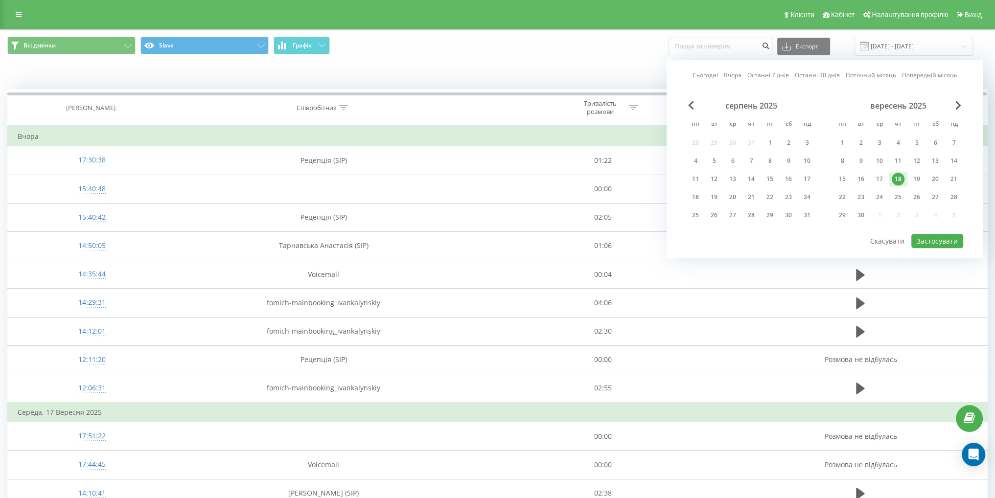
click at [926, 230] on div "серпень 2025 пн вт ср чт пт сб нд 28 29 30 31 1 2 3 4 5 6 7 8 9 10 11 12 13 14 …" at bounding box center [824, 167] width 277 height 132
click at [928, 236] on button "Застосувати" at bounding box center [937, 241] width 52 height 14
type input "[DATE] - [DATE]"
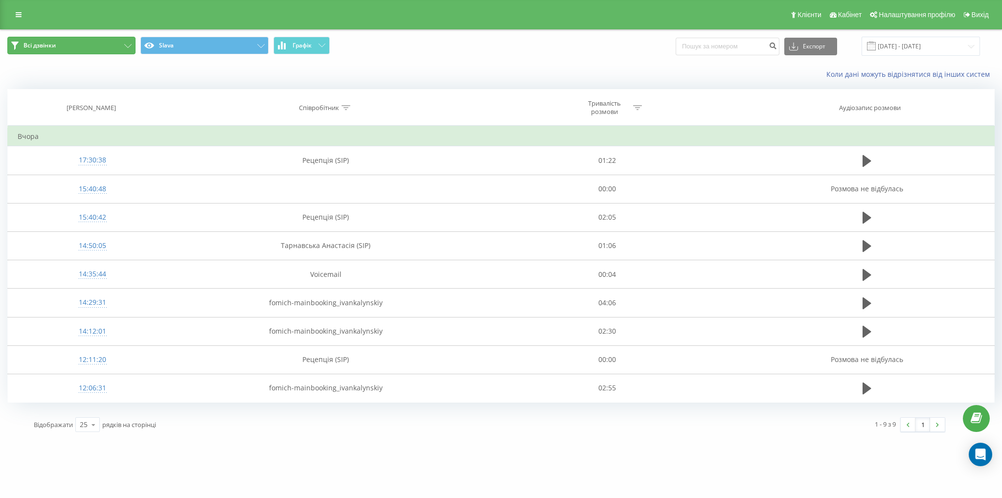
click at [97, 53] on button "Всі дзвінки" at bounding box center [71, 46] width 128 height 18
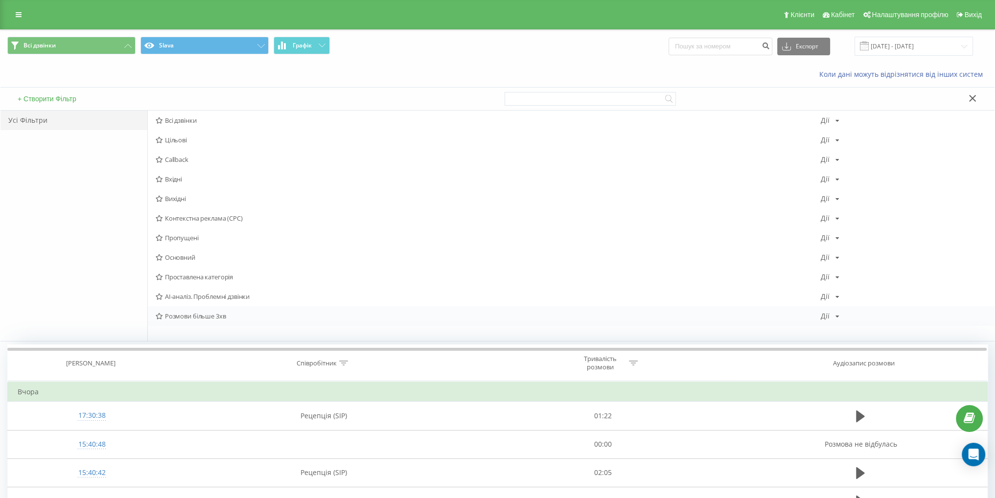
click at [212, 313] on span "Розмови більше 3хв" at bounding box center [488, 316] width 665 height 7
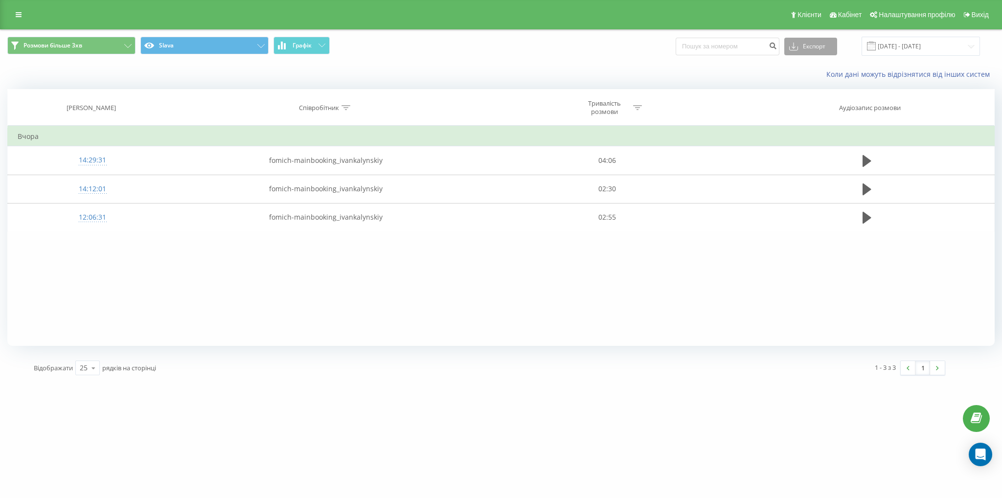
click at [821, 45] on button "Експорт" at bounding box center [810, 47] width 53 height 18
click at [819, 104] on div ".xlsx" at bounding box center [811, 100] width 52 height 18
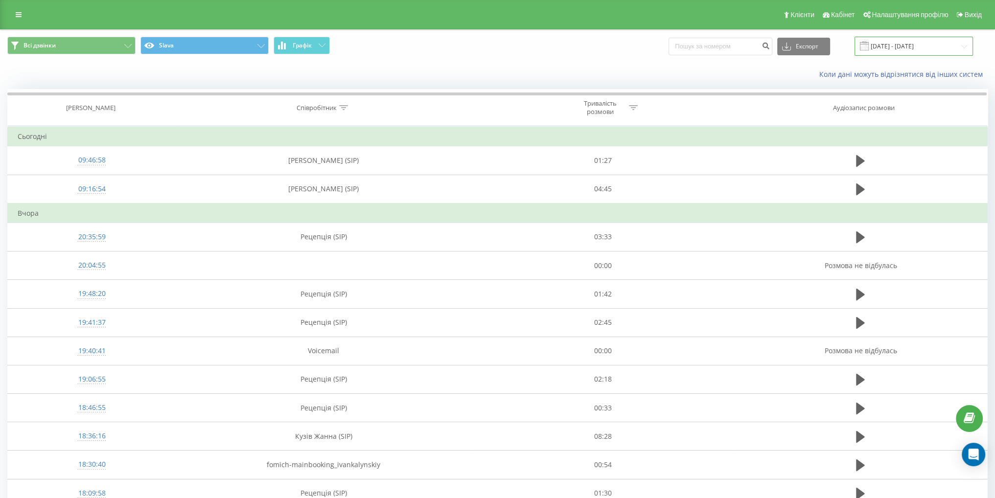
click at [895, 40] on input "[DATE] - [DATE]" at bounding box center [913, 46] width 118 height 19
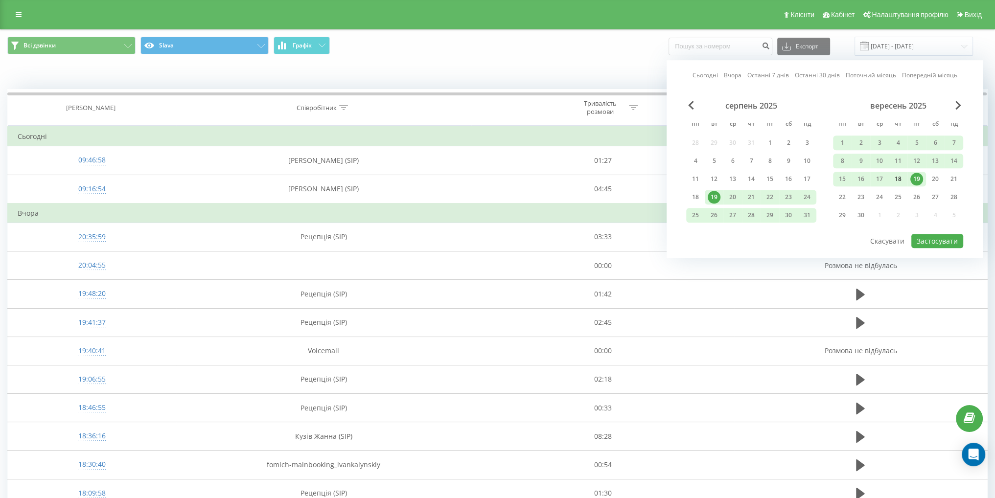
click at [896, 177] on div "18" at bounding box center [898, 179] width 13 height 13
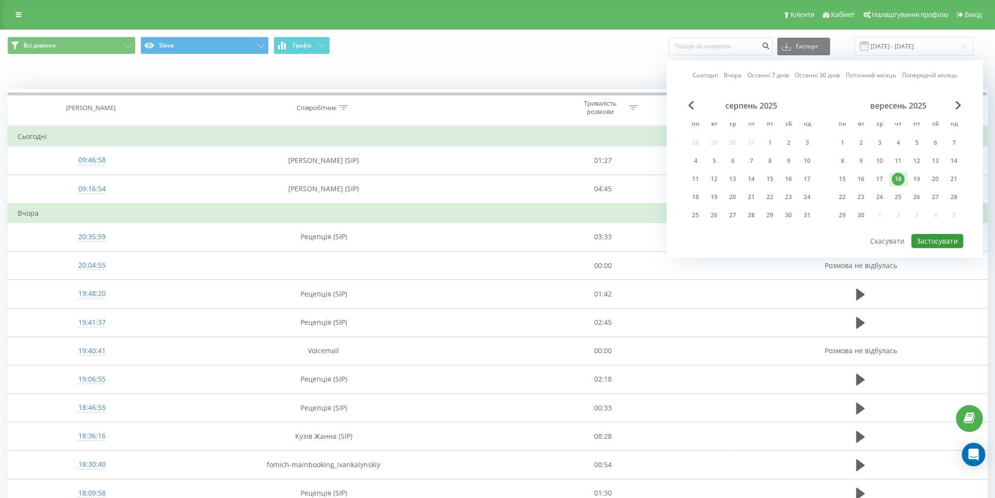
click at [935, 241] on button "Застосувати" at bounding box center [937, 241] width 52 height 14
type input "[DATE] - [DATE]"
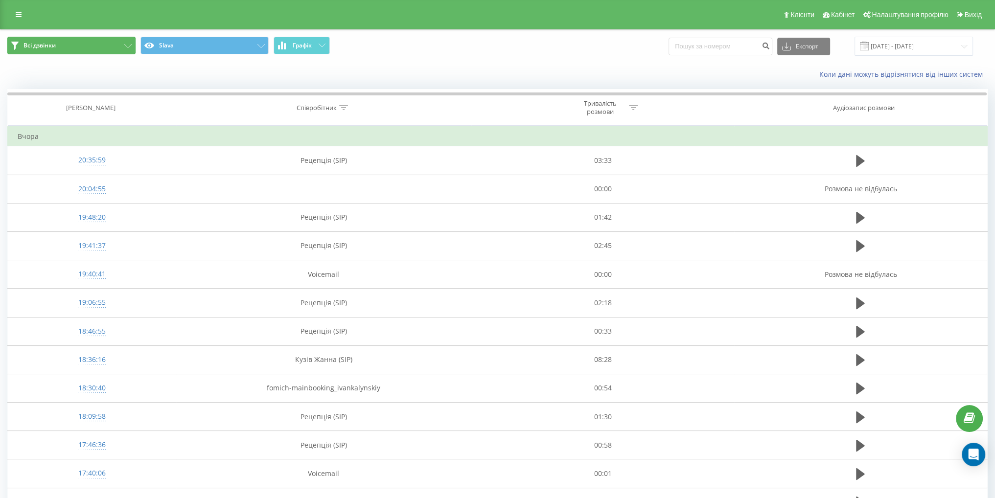
click at [91, 46] on button "Всі дзвінки" at bounding box center [71, 46] width 128 height 18
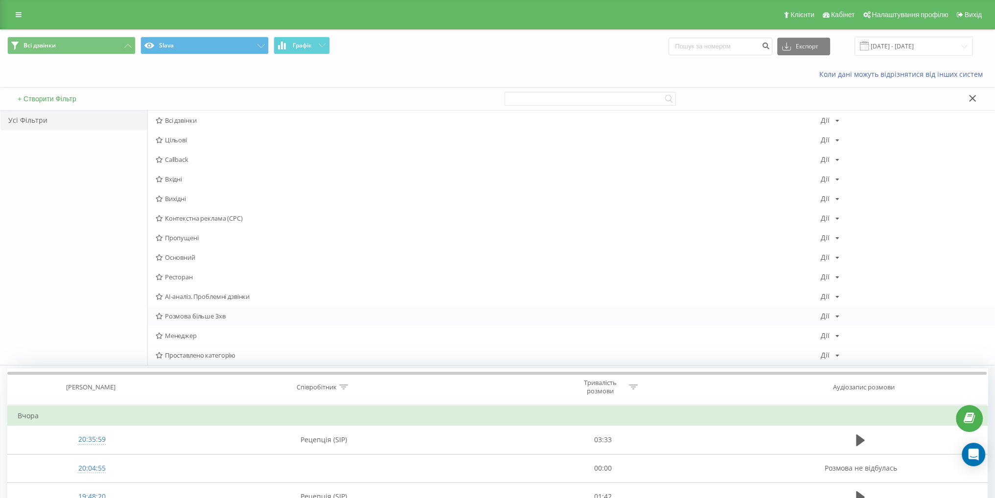
click at [212, 318] on span "Розмова більше 3хв" at bounding box center [488, 316] width 665 height 7
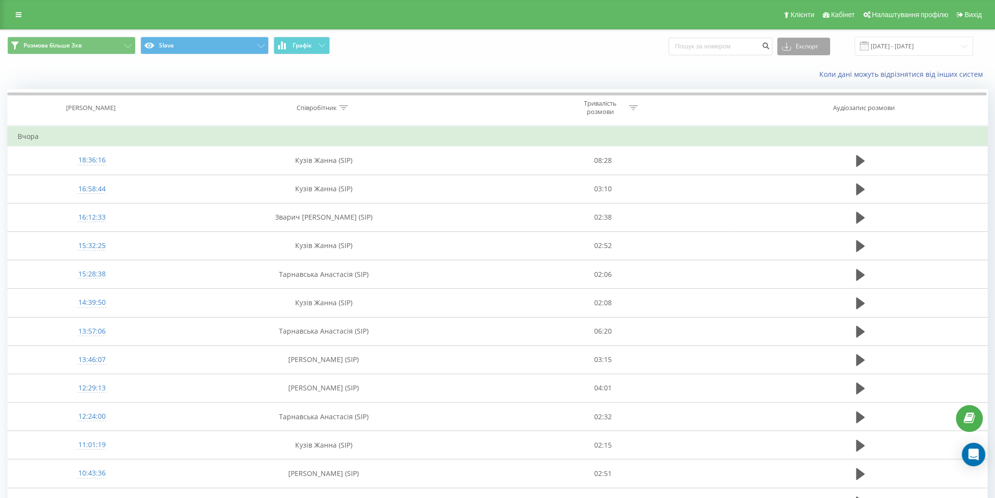
drag, startPoint x: 799, startPoint y: 45, endPoint x: 798, endPoint y: 51, distance: 6.4
click at [791, 45] on icon at bounding box center [786, 47] width 9 height 10
click at [810, 97] on div ".xlsx" at bounding box center [804, 100] width 52 height 18
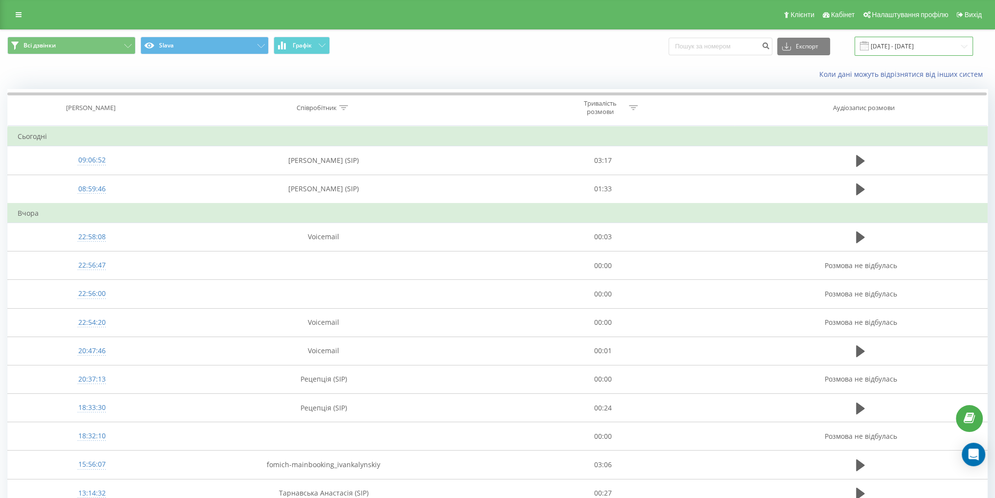
click at [902, 42] on input "[DATE] - [DATE]" at bounding box center [913, 46] width 118 height 19
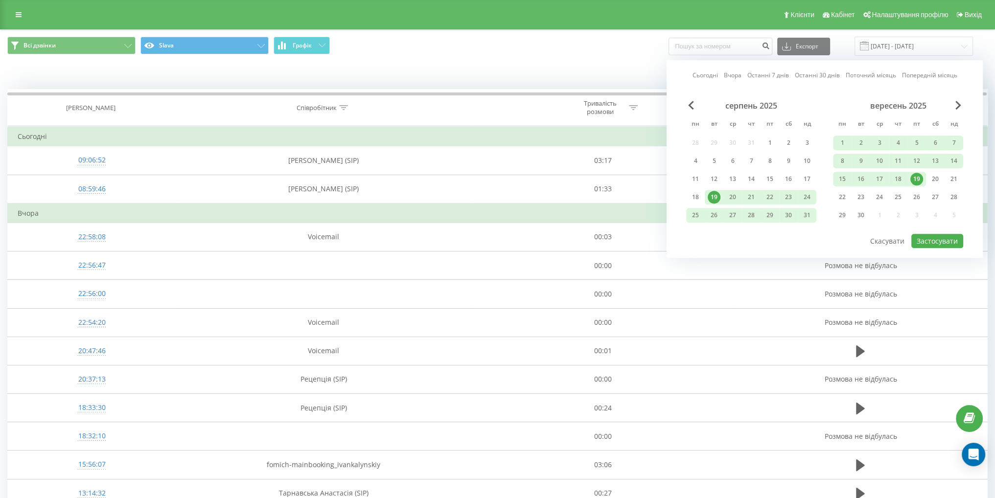
click at [898, 185] on div "вересень 2025 пн вт ср чт пт сб нд 1 2 3 4 5 6 7 8 9 10 11 12 13 14 15 16 17 18…" at bounding box center [898, 163] width 130 height 125
click at [899, 180] on div "18" at bounding box center [898, 179] width 13 height 13
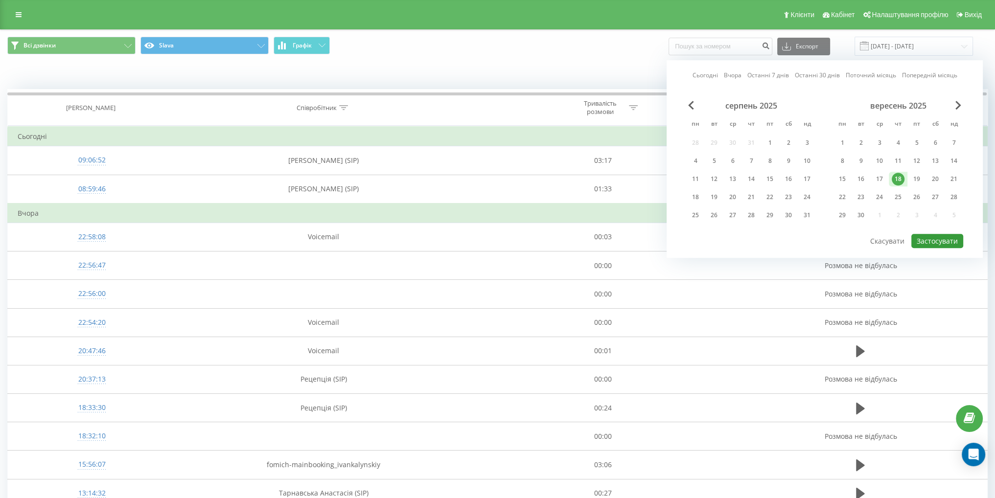
click at [931, 239] on button "Застосувати" at bounding box center [937, 241] width 52 height 14
type input "[DATE] - [DATE]"
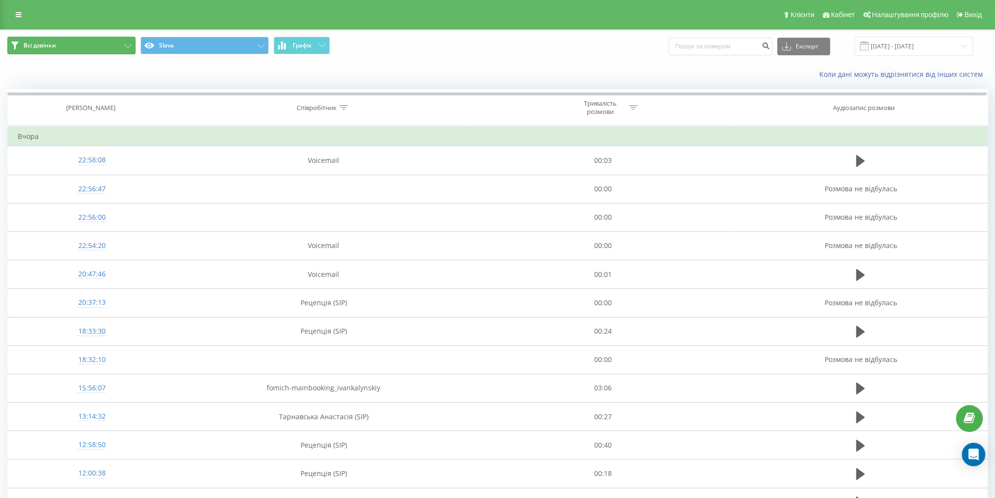
click at [92, 43] on button "Всі дзвінки" at bounding box center [71, 46] width 128 height 18
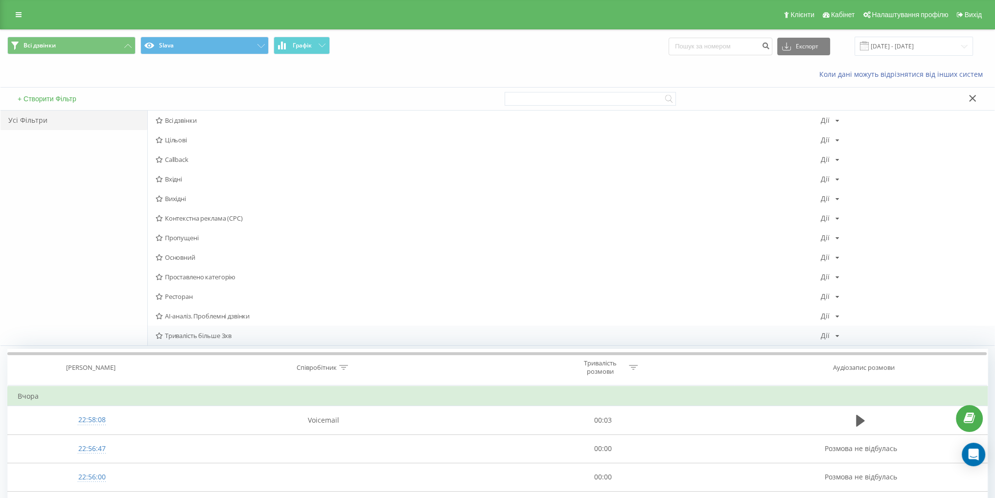
click at [234, 335] on span "Тривалість більше 3хв" at bounding box center [488, 335] width 665 height 7
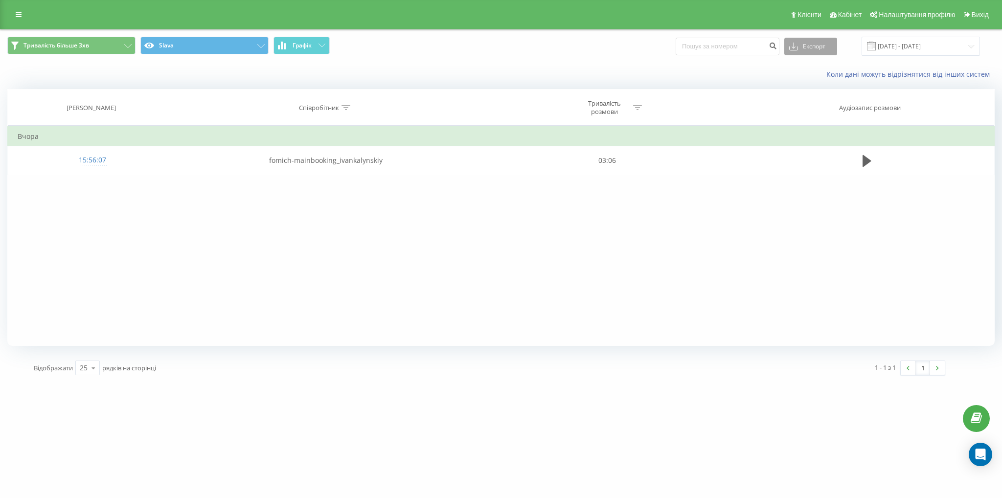
click at [809, 52] on button "Експорт" at bounding box center [810, 47] width 53 height 18
click at [813, 93] on div ".xlsx" at bounding box center [811, 100] width 52 height 18
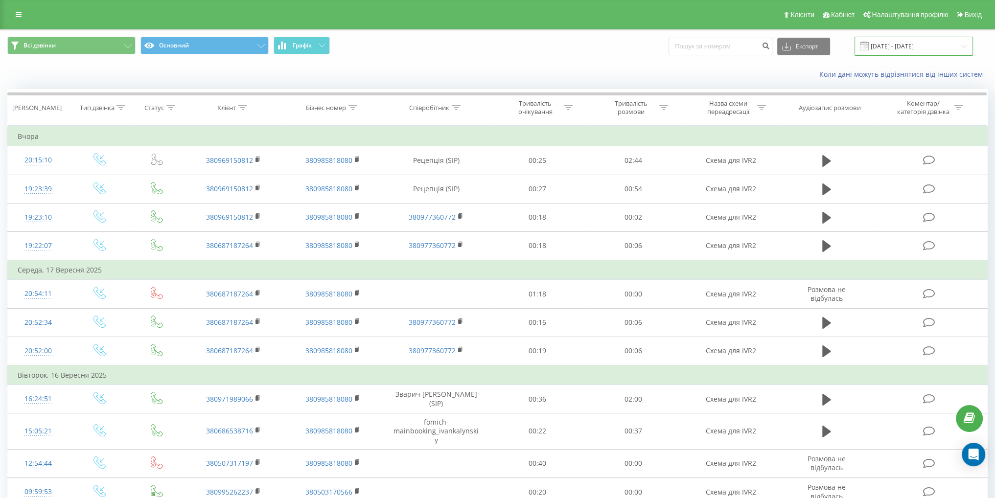
click at [902, 47] on input "[DATE] - [DATE]" at bounding box center [913, 46] width 118 height 19
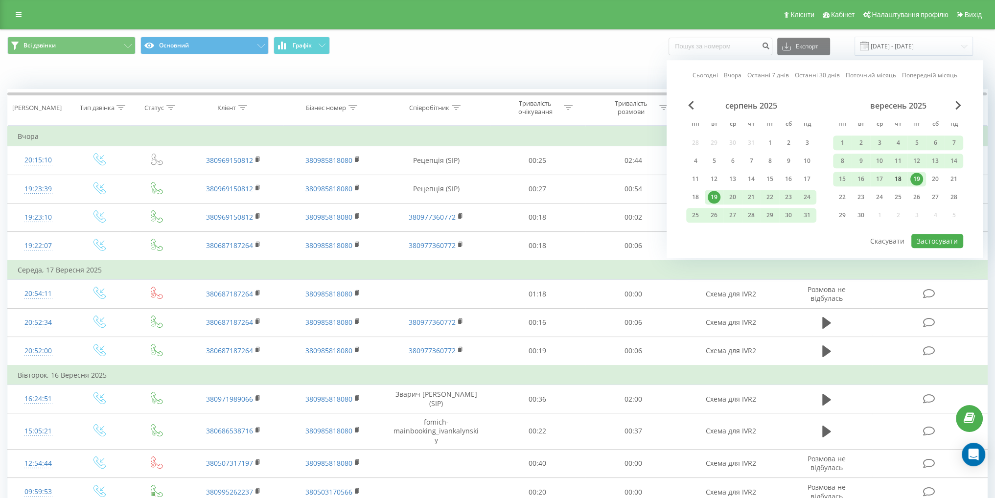
click at [900, 183] on div "18" at bounding box center [898, 179] width 13 height 13
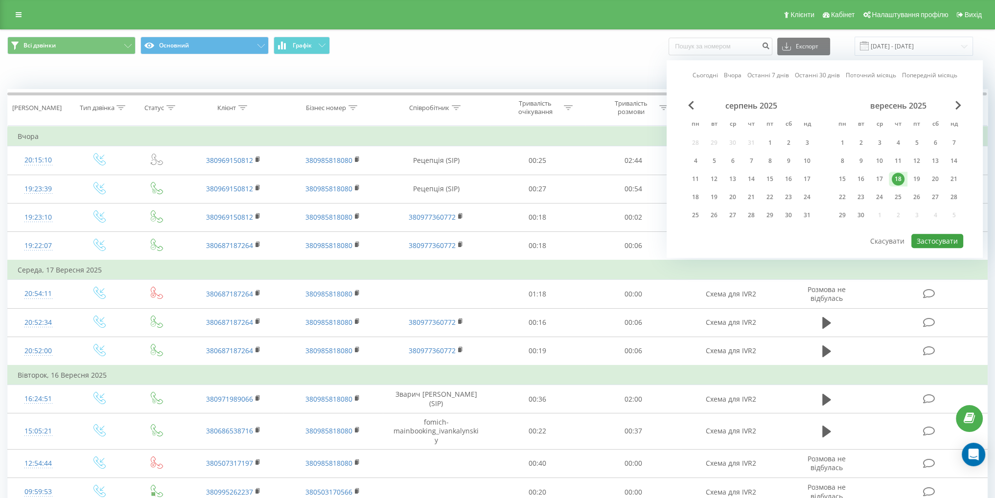
drag, startPoint x: 929, startPoint y: 231, endPoint x: 931, endPoint y: 237, distance: 6.2
click at [929, 231] on div "Сьогодні Вчора Останні 7 днів Останні 30 днів Поточний місяць Попередній місяць…" at bounding box center [825, 159] width 316 height 198
click at [931, 238] on button "Застосувати" at bounding box center [937, 241] width 52 height 14
type input "[DATE] - [DATE]"
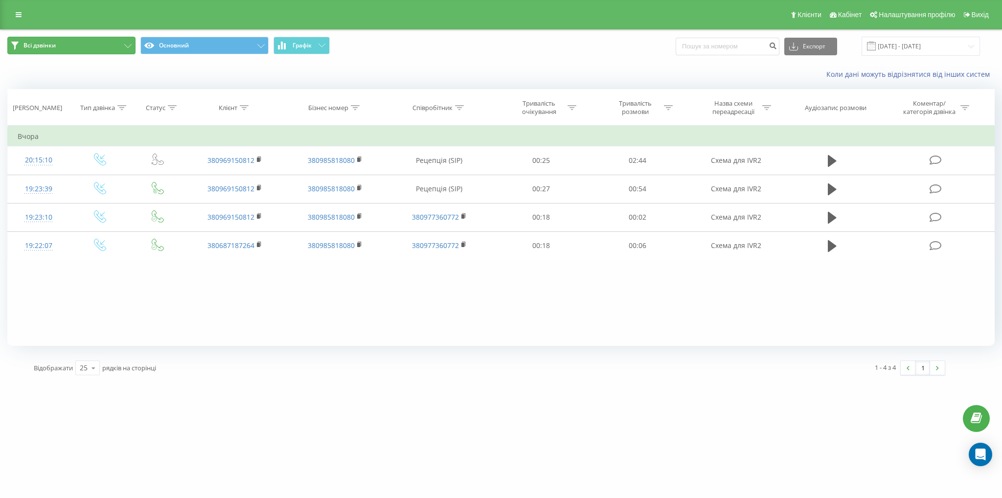
click at [90, 41] on button "Всі дзвінки" at bounding box center [71, 46] width 128 height 18
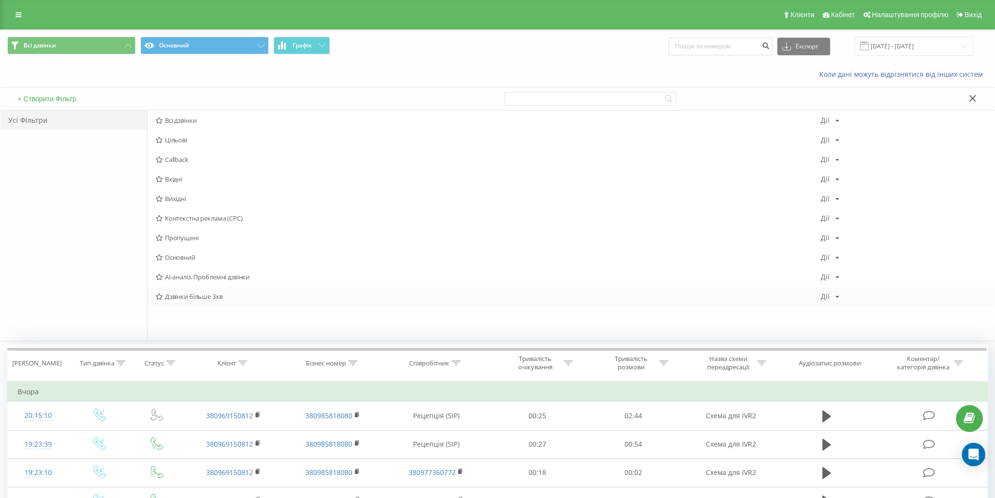
click at [193, 297] on span "Дзвінки більше 3хв" at bounding box center [488, 296] width 665 height 7
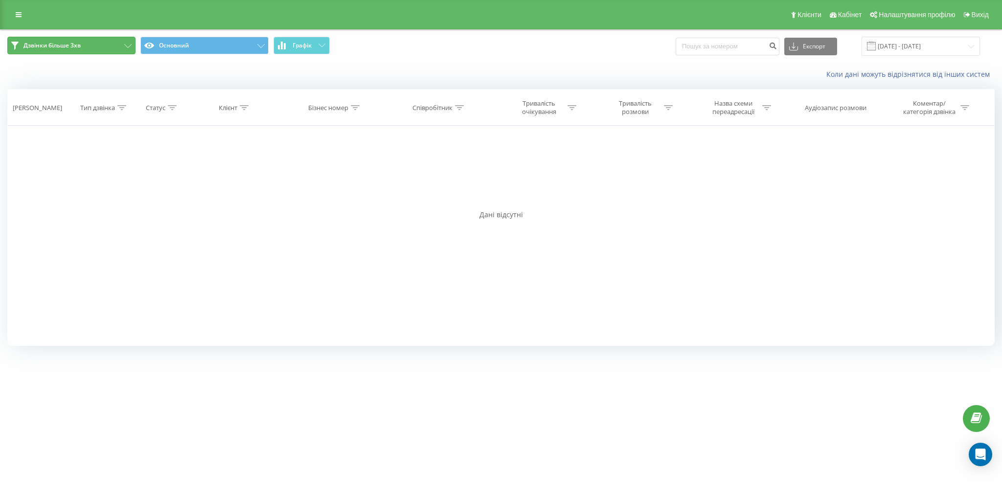
click at [105, 51] on button "Дзвінки більше 3хв" at bounding box center [71, 46] width 128 height 18
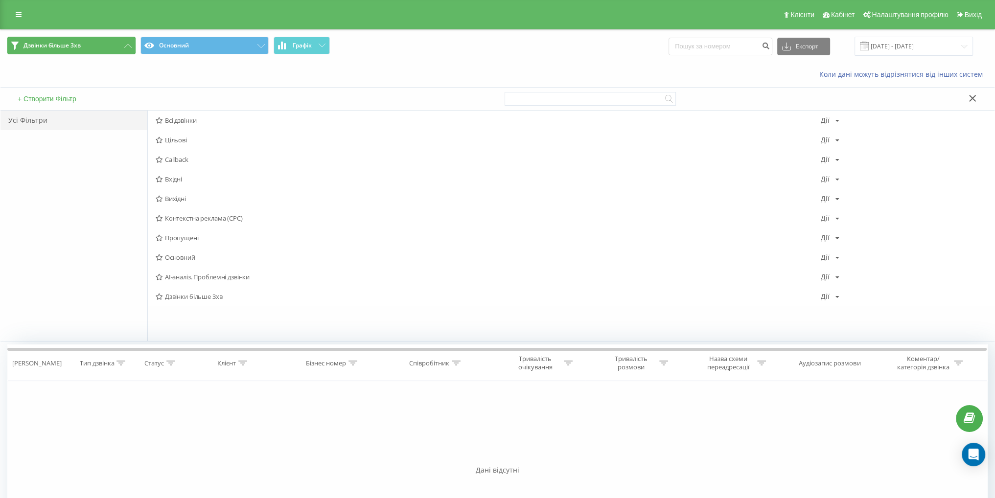
click at [95, 49] on button "Дзвінки більше 3хв" at bounding box center [71, 46] width 128 height 18
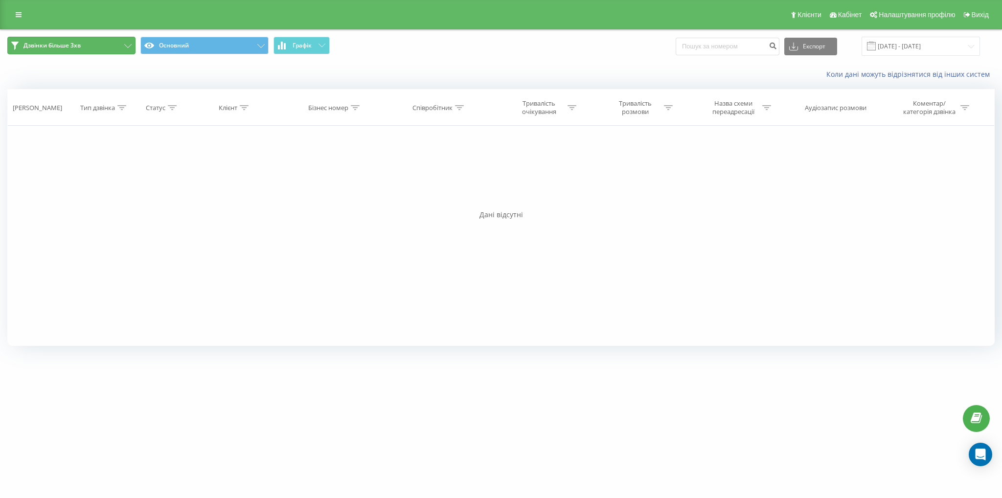
click at [107, 48] on button "Дзвінки більше 3хв" at bounding box center [71, 46] width 128 height 18
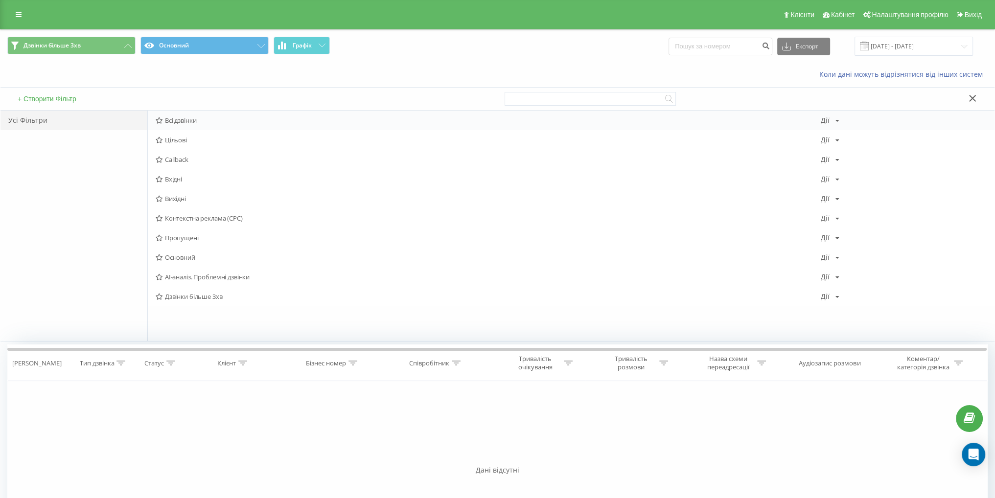
click at [176, 117] on span "Всі дзвінки" at bounding box center [488, 120] width 665 height 7
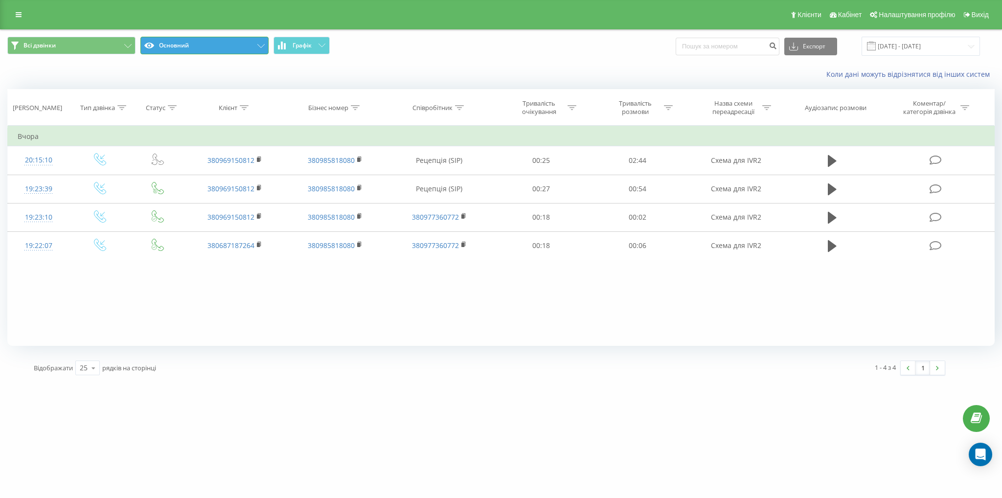
click at [214, 47] on button "Основний" at bounding box center [204, 46] width 128 height 18
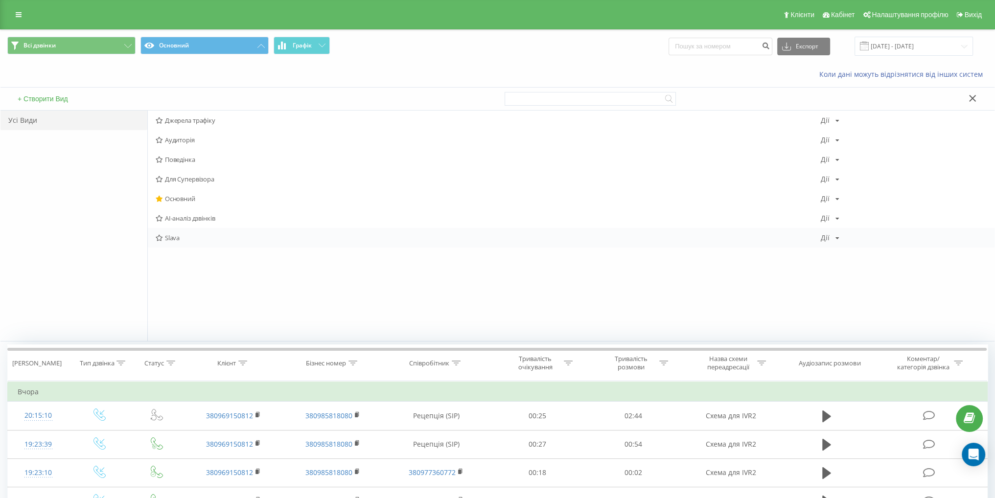
click at [190, 236] on span "Slava" at bounding box center [488, 237] width 665 height 7
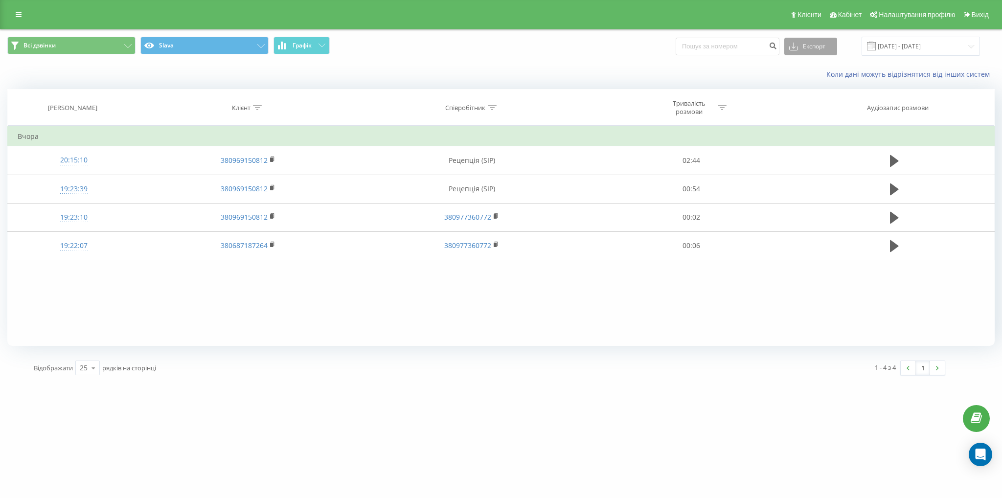
click at [826, 48] on button "Експорт" at bounding box center [810, 47] width 53 height 18
click at [822, 104] on div ".xlsx" at bounding box center [811, 100] width 52 height 18
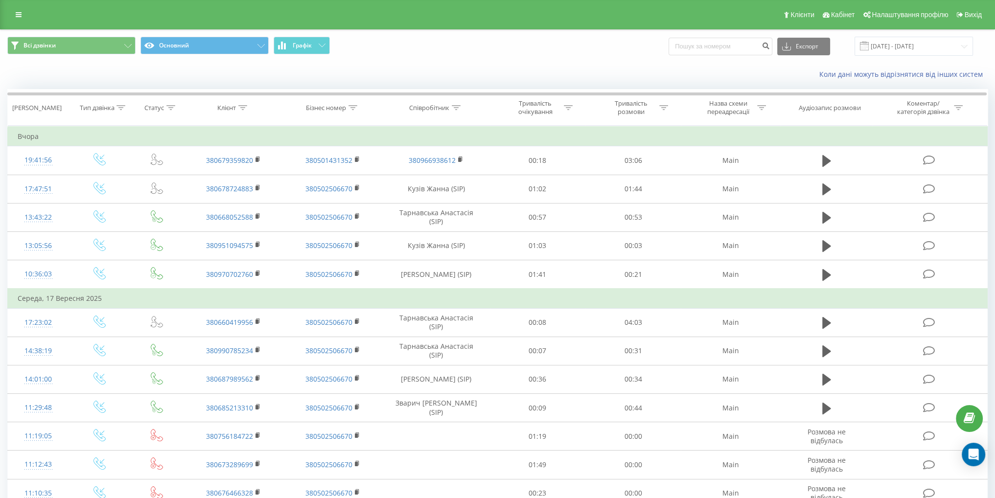
click at [910, 54] on input "[DATE] - [DATE]" at bounding box center [913, 46] width 118 height 19
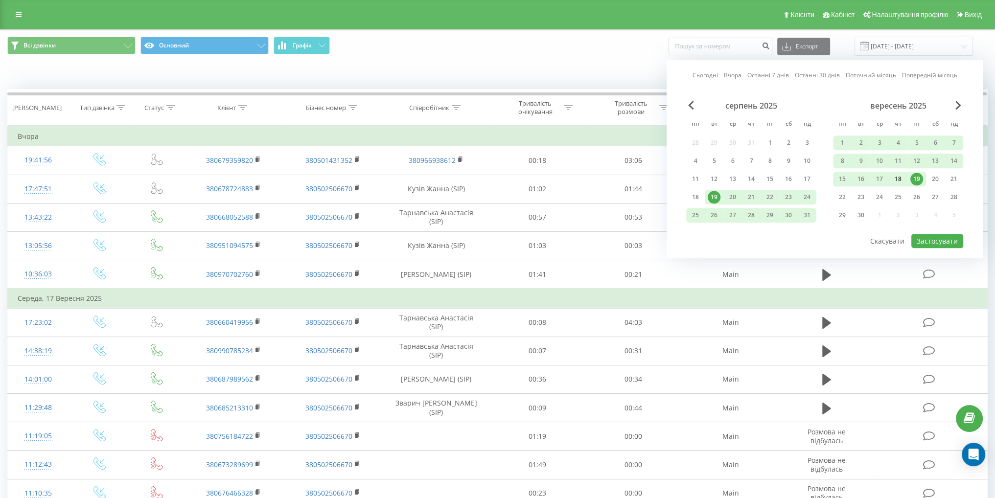
click at [897, 178] on div "18" at bounding box center [898, 179] width 13 height 13
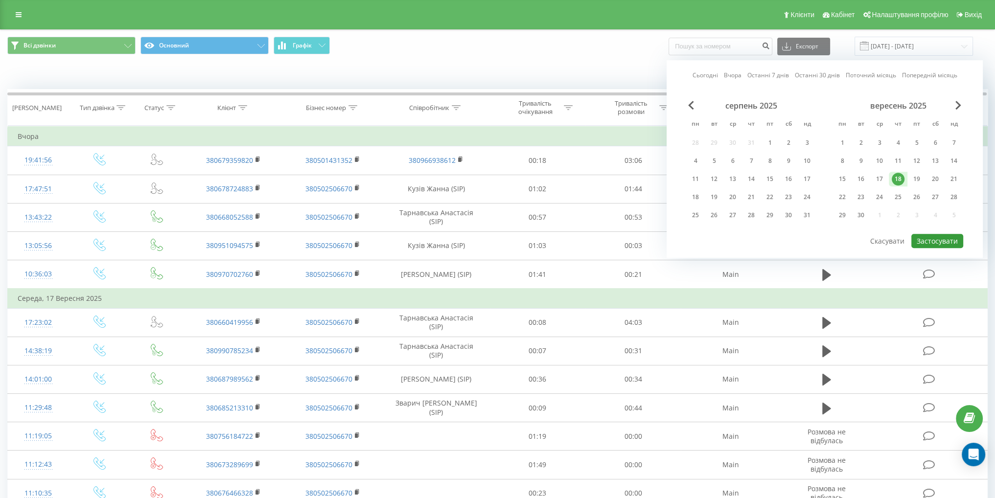
click at [938, 241] on button "Застосувати" at bounding box center [937, 241] width 52 height 14
type input "[DATE] - [DATE]"
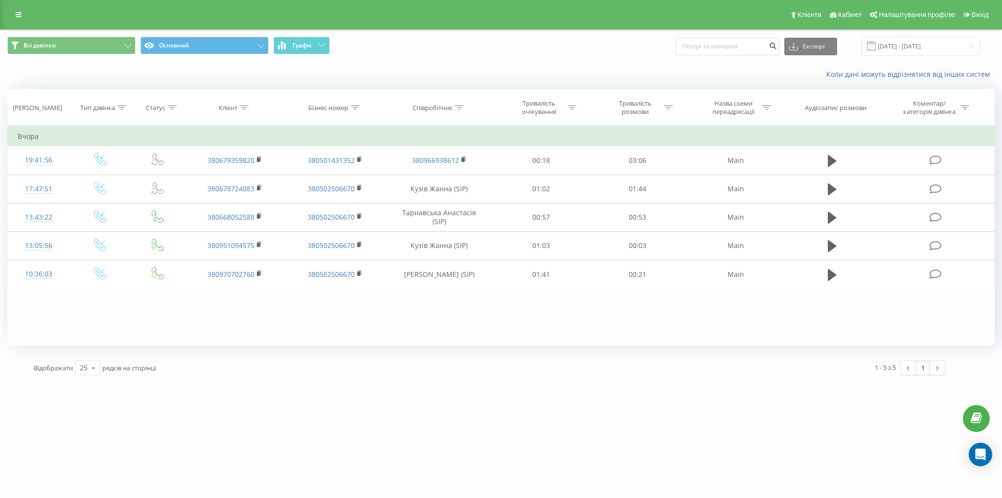
click at [64, 26] on div "Клієнти Кабінет Налаштування профілю Вихід" at bounding box center [501, 14] width 1002 height 29
click at [65, 43] on button "Всі дзвінки" at bounding box center [71, 46] width 128 height 18
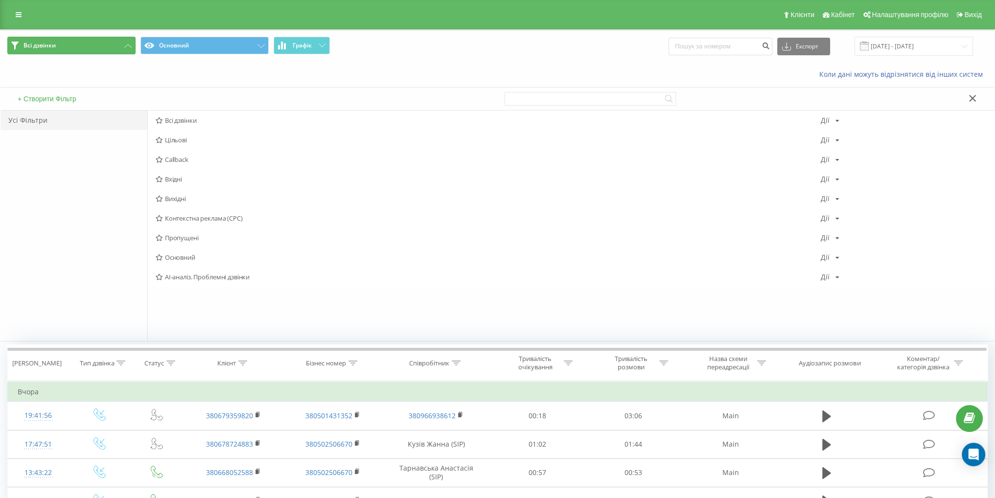
click at [98, 49] on button "Всі дзвінки" at bounding box center [71, 46] width 128 height 18
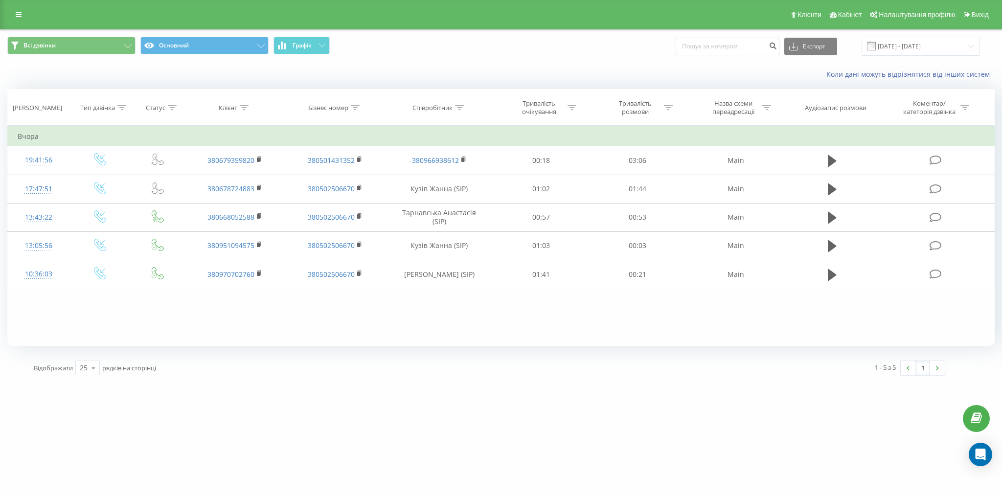
click at [196, 55] on span "Всі дзвінки Основний Графік" at bounding box center [250, 46] width 486 height 19
click at [197, 52] on button "Основний" at bounding box center [204, 46] width 128 height 18
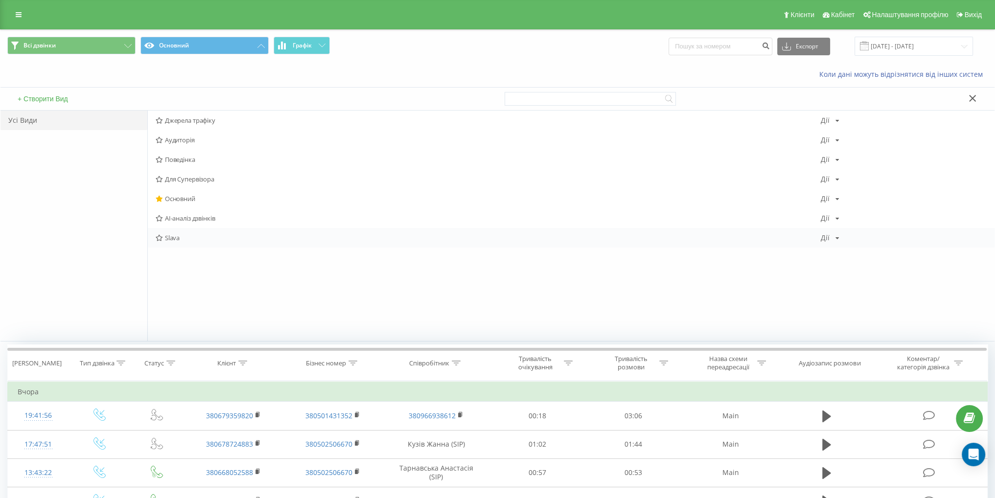
click at [191, 235] on span "Slava" at bounding box center [488, 237] width 665 height 7
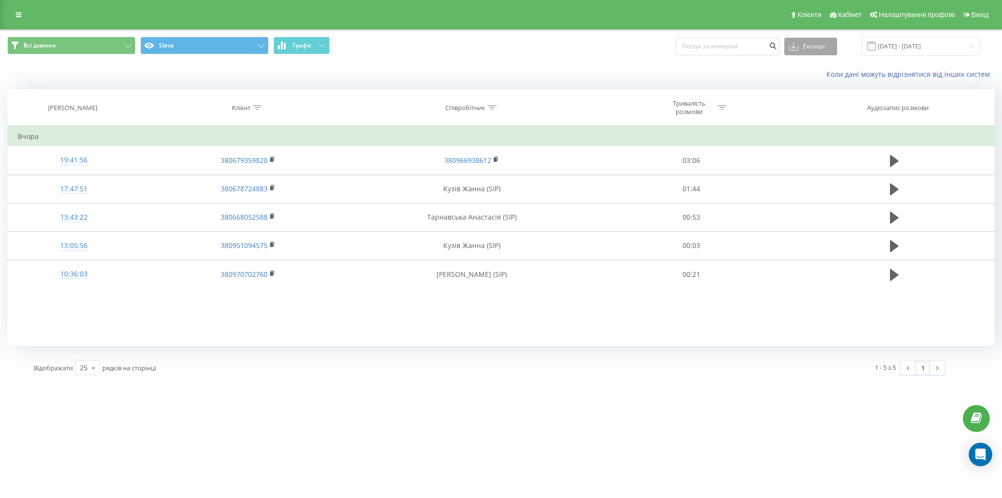
click at [815, 47] on button "Експорт" at bounding box center [810, 47] width 53 height 18
click at [832, 98] on div ".xlsx" at bounding box center [811, 100] width 52 height 18
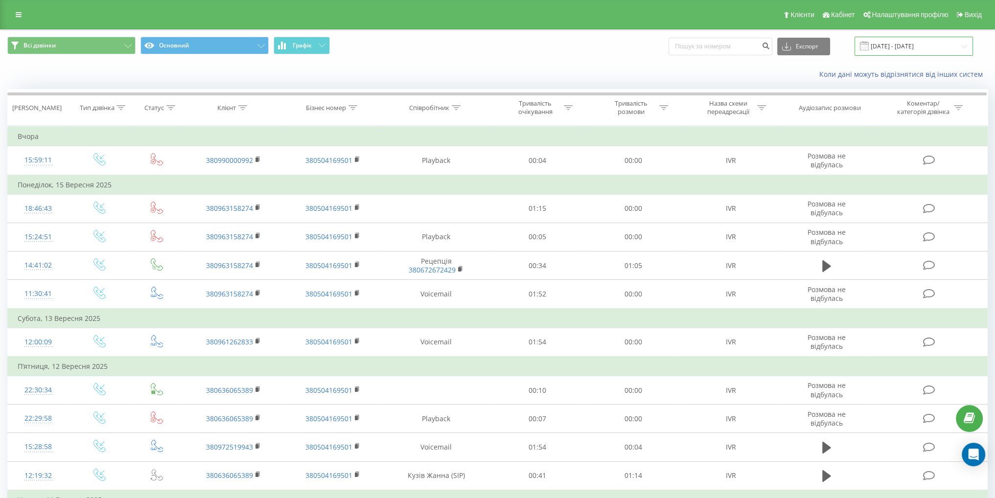
click at [913, 49] on input "[DATE] - [DATE]" at bounding box center [913, 46] width 118 height 19
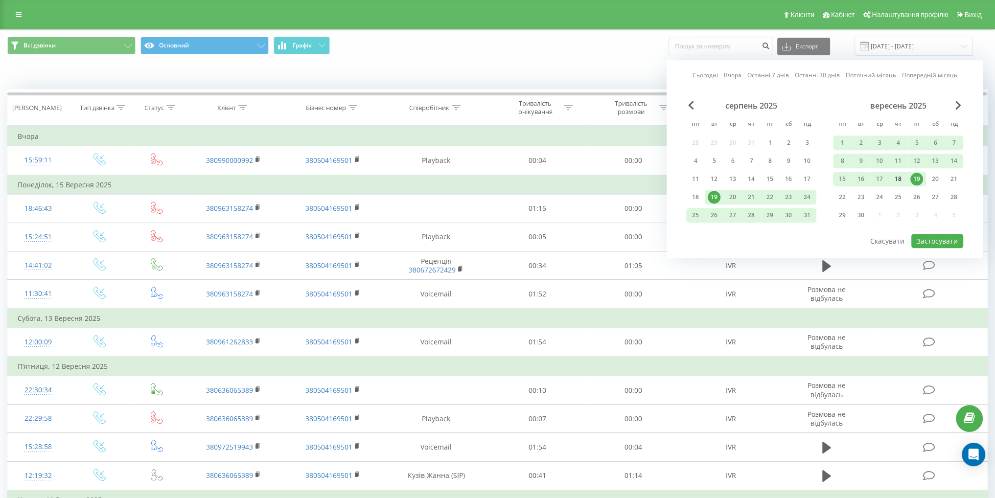
click at [901, 179] on div "18" at bounding box center [898, 179] width 13 height 13
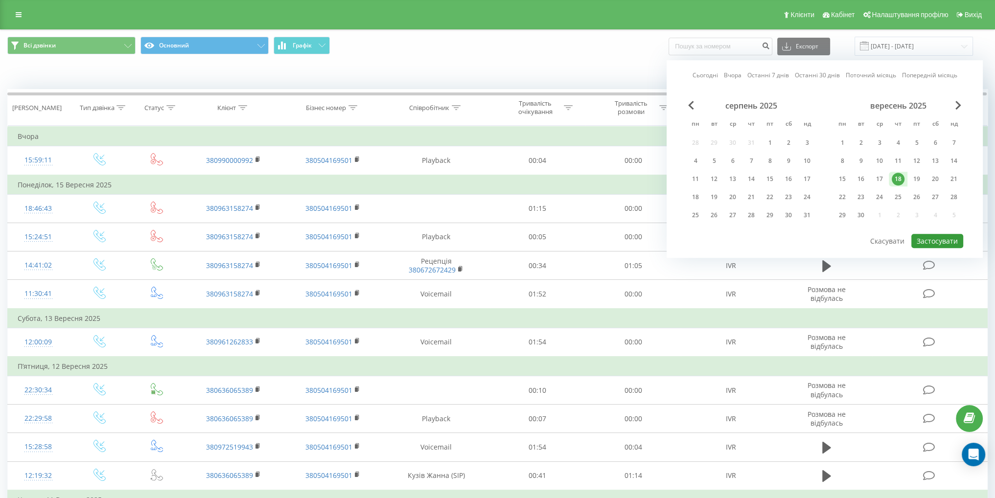
click at [930, 235] on button "Застосувати" at bounding box center [937, 241] width 52 height 14
type input "[DATE] - [DATE]"
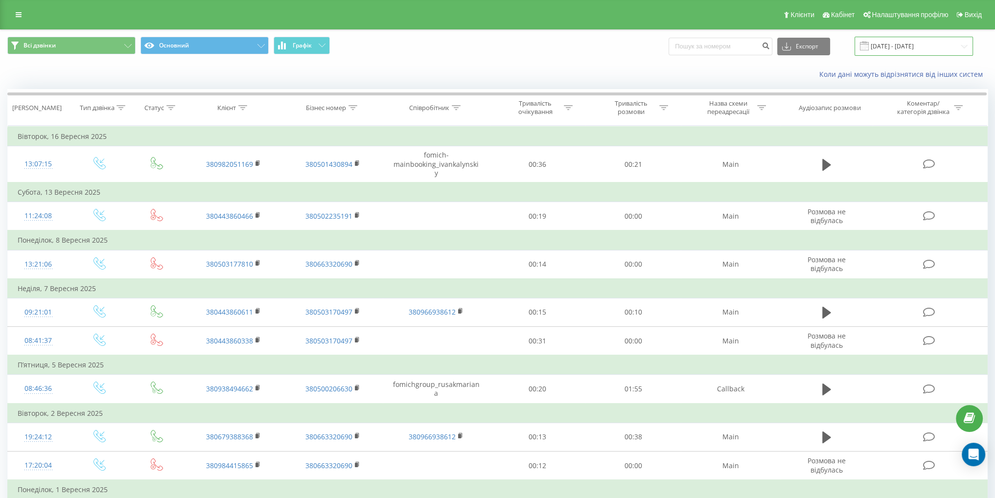
click at [906, 50] on input "[DATE] - [DATE]" at bounding box center [913, 46] width 118 height 19
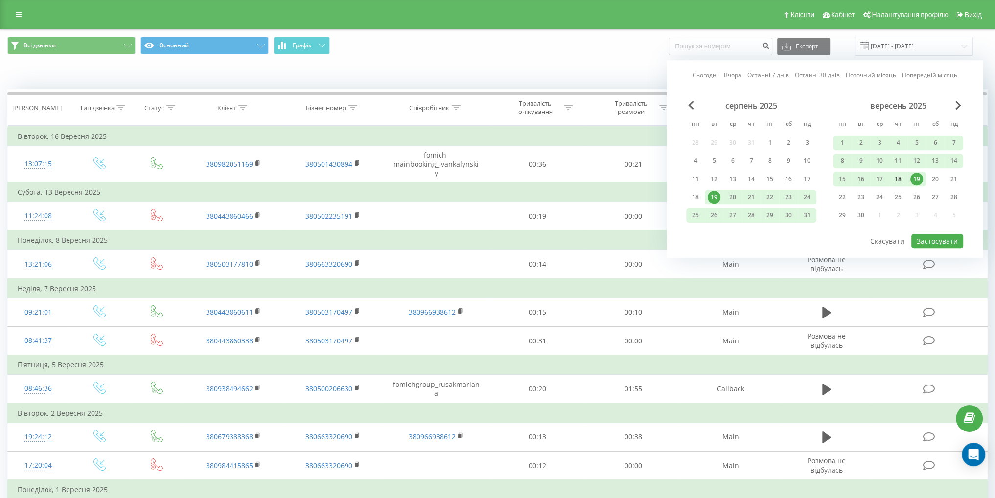
click at [897, 175] on div "18" at bounding box center [898, 179] width 13 height 13
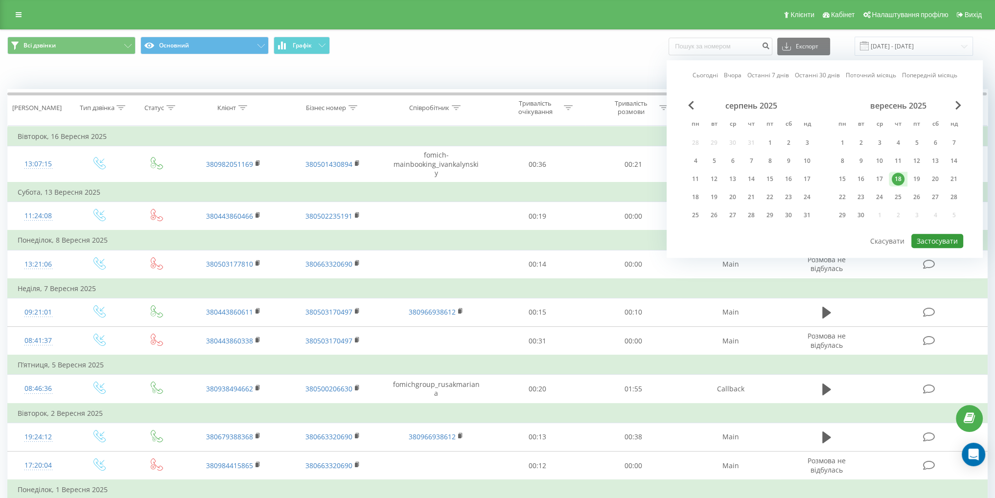
click at [924, 234] on button "Застосувати" at bounding box center [937, 241] width 52 height 14
type input "[DATE] - [DATE]"
